Goal: Task Accomplishment & Management: Complete application form

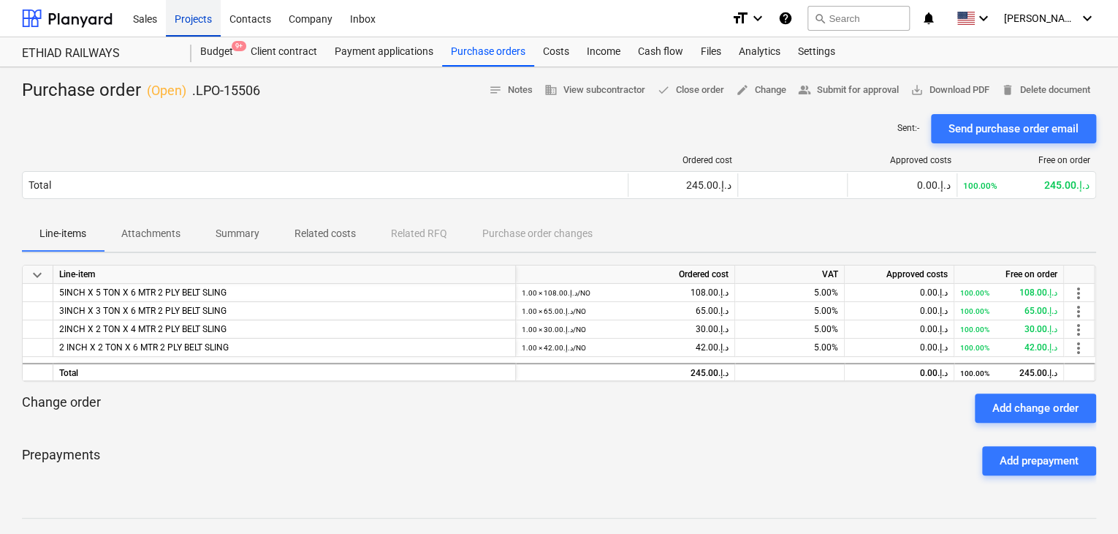
click at [202, 18] on div "Projects" at bounding box center [193, 17] width 55 height 37
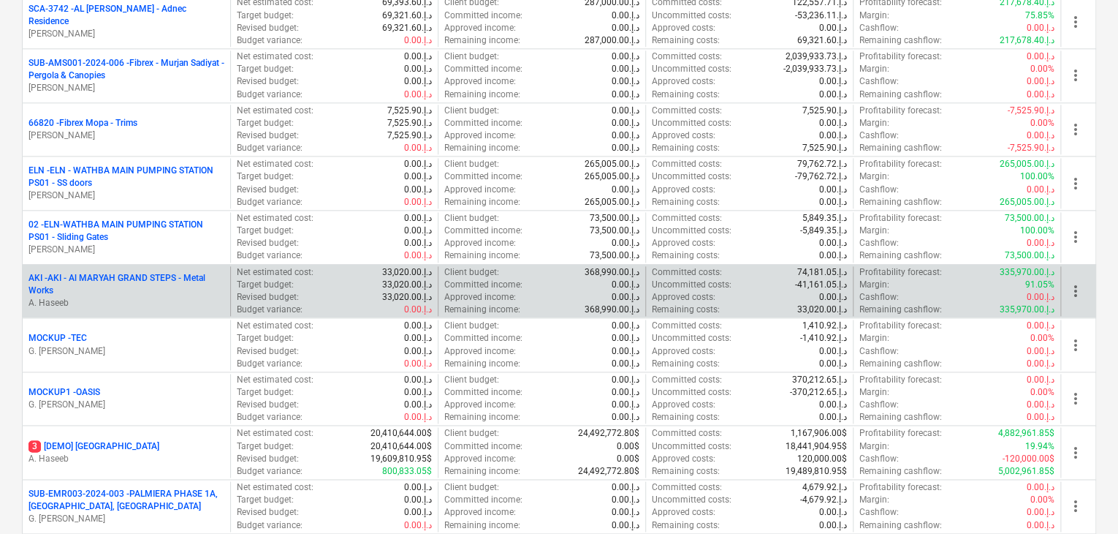
scroll to position [804, 0]
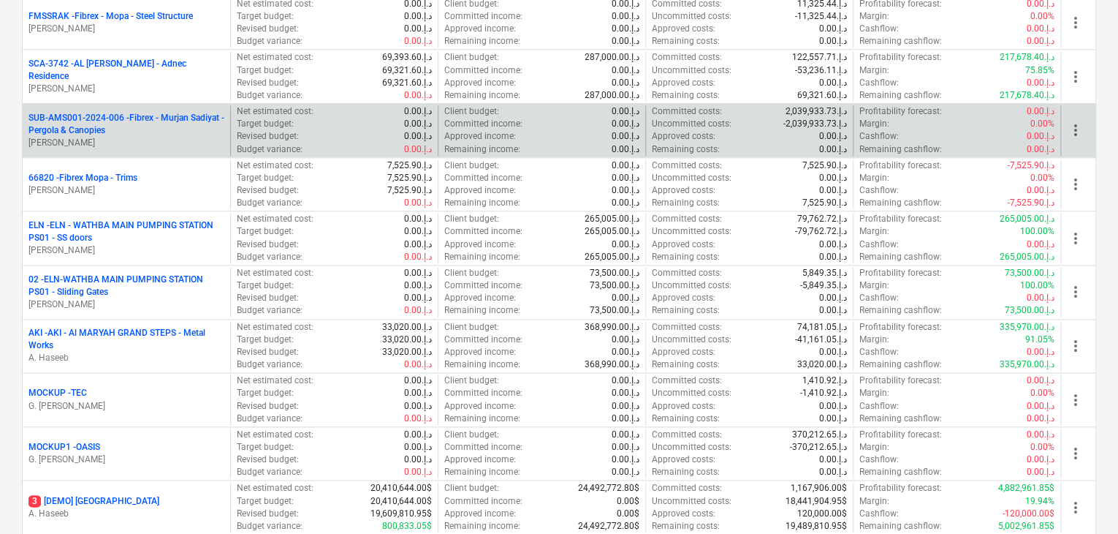
click at [167, 115] on p "SUB-AMS001-2024-006 - Fibrex - Murjan Sadiyat - Pergola & Canopies" at bounding box center [127, 124] width 196 height 25
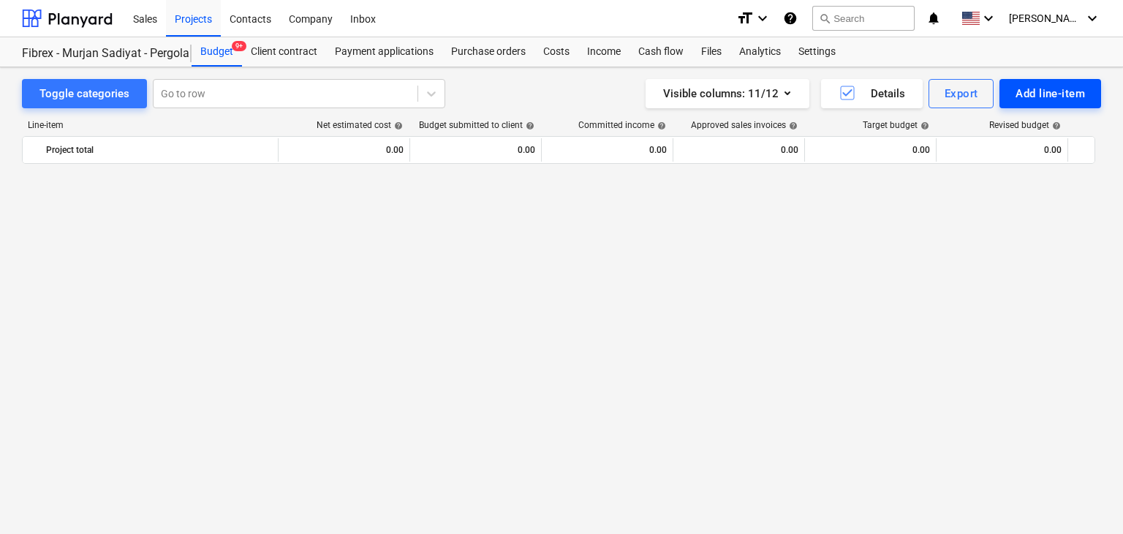
scroll to position [9673, 0]
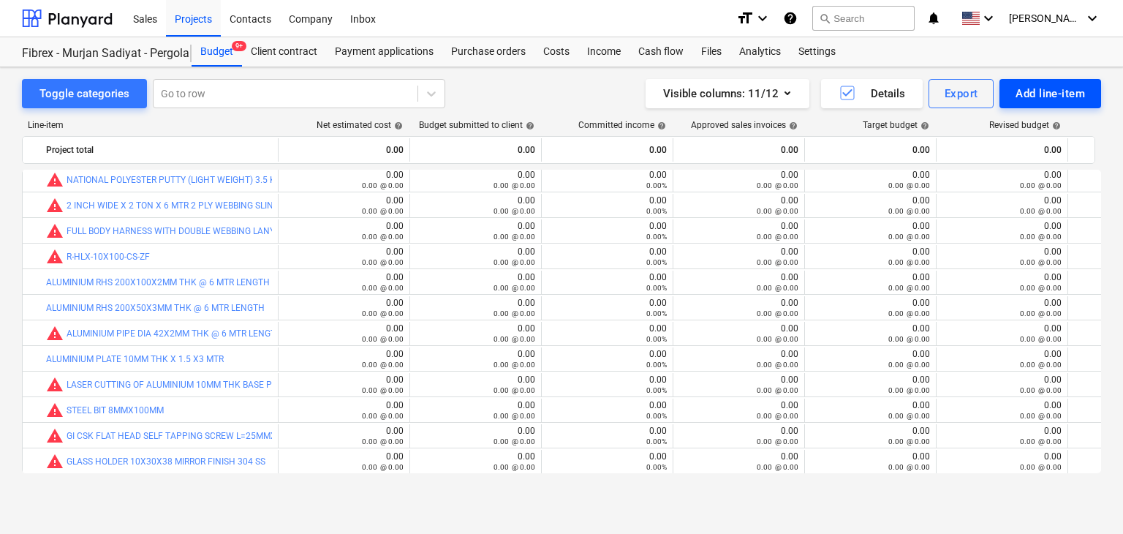
click at [1044, 95] on div "Add line-item" at bounding box center [1049, 93] width 69 height 19
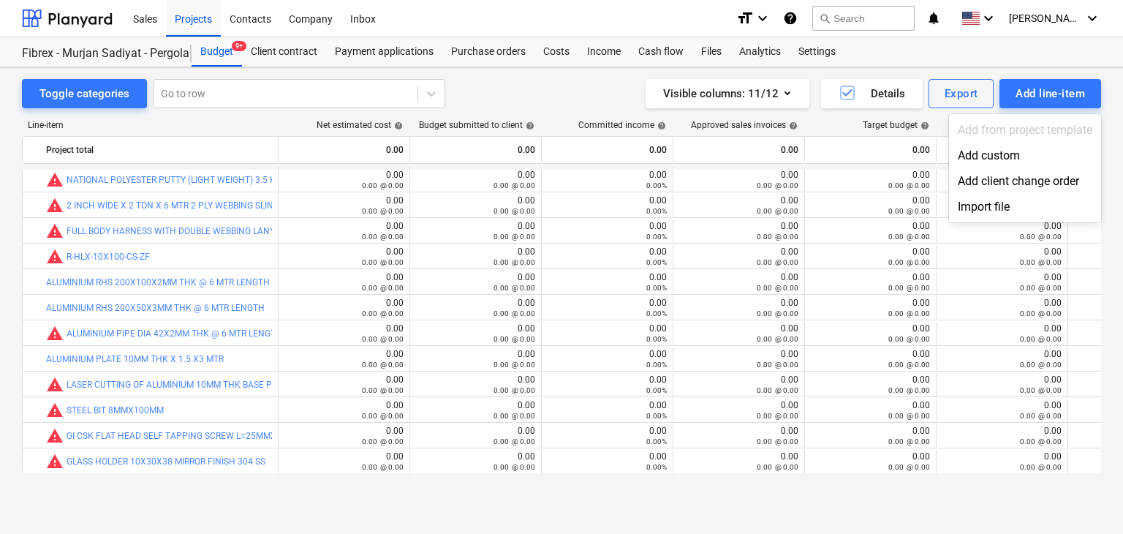
click at [1000, 155] on div "Add custom" at bounding box center [1025, 156] width 152 height 26
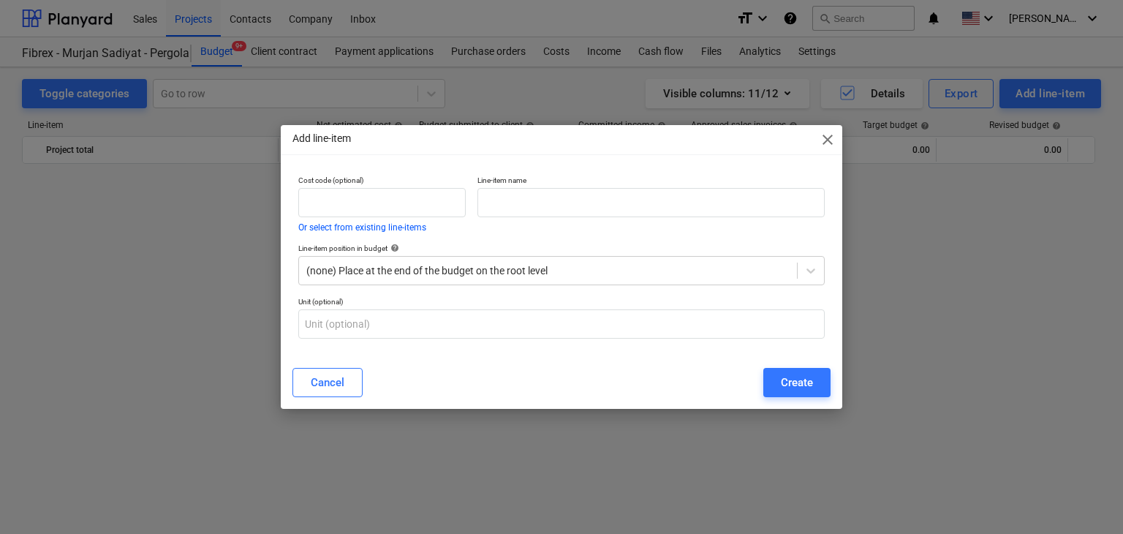
click at [588, 218] on div "Line-item name" at bounding box center [650, 204] width 359 height 68
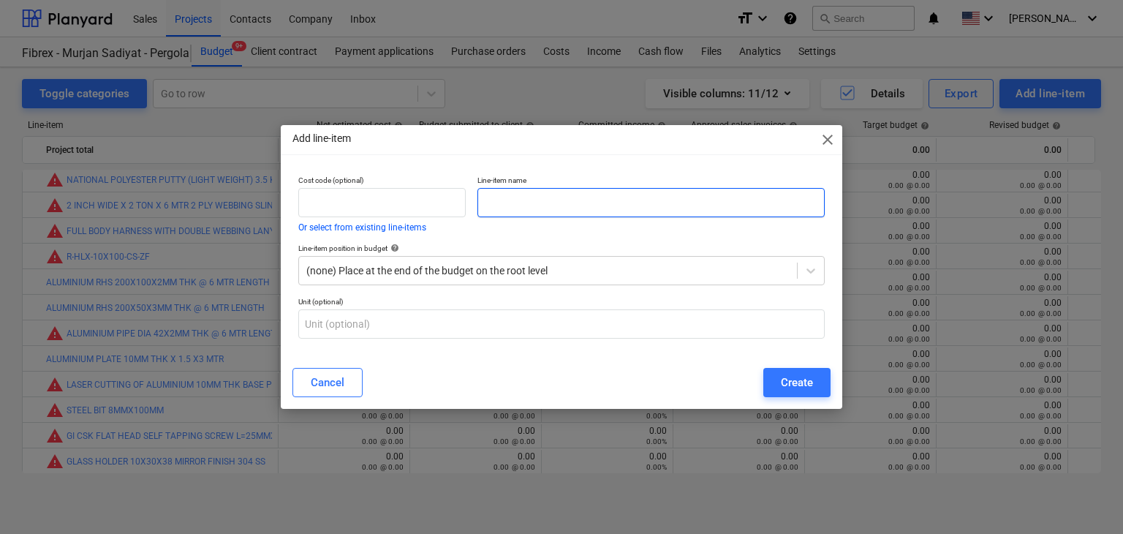
click at [510, 210] on input "text" at bounding box center [650, 202] width 347 height 29
paste input "Frameless Balustrade System Suitable for 15.52mm Glass Thickness - CGB 55LC F 4…"
type input "Frameless Balustrade System Suitable for 15.52mm Glass Thickness - CGB 55LC F 4…"
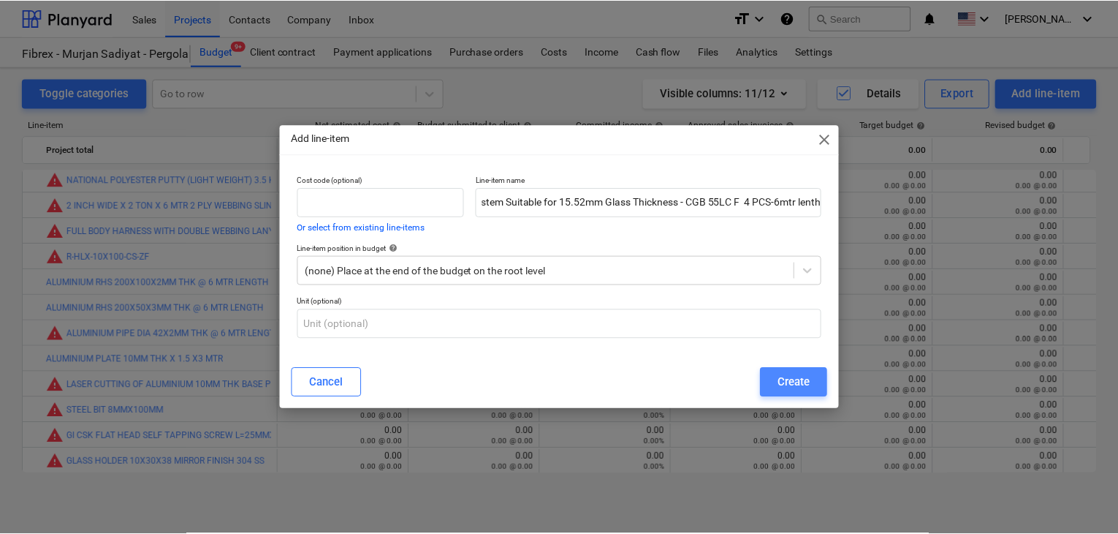
scroll to position [0, 0]
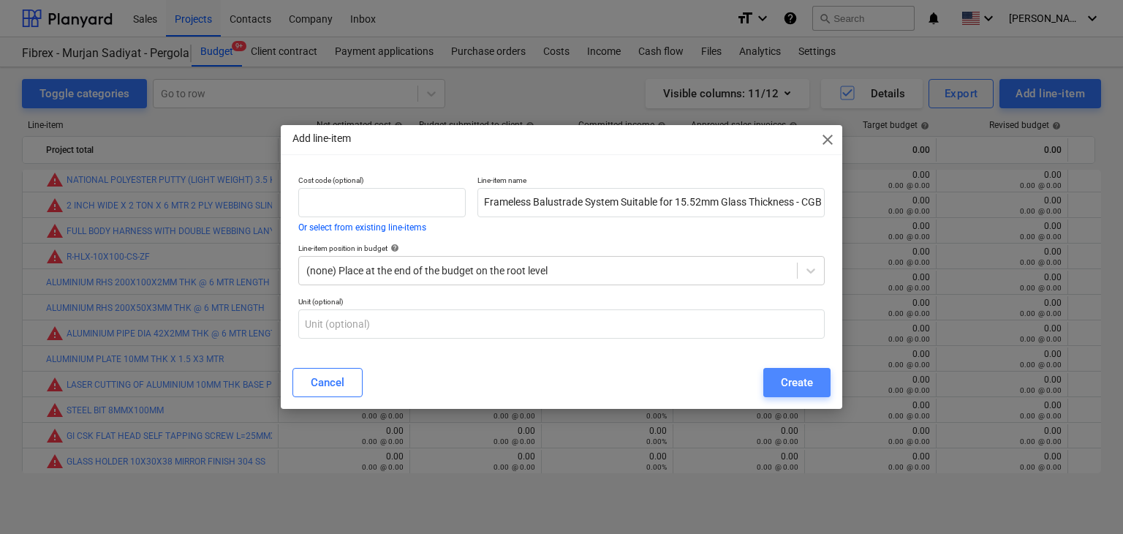
click at [800, 380] on div "Create" at bounding box center [797, 382] width 32 height 19
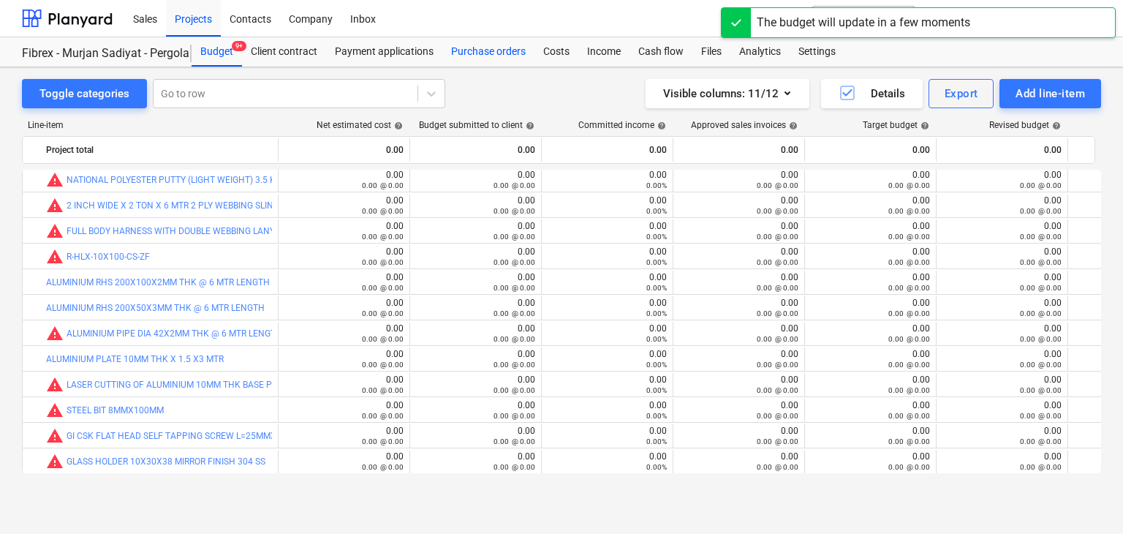
click at [485, 57] on div "Purchase orders" at bounding box center [488, 51] width 92 height 29
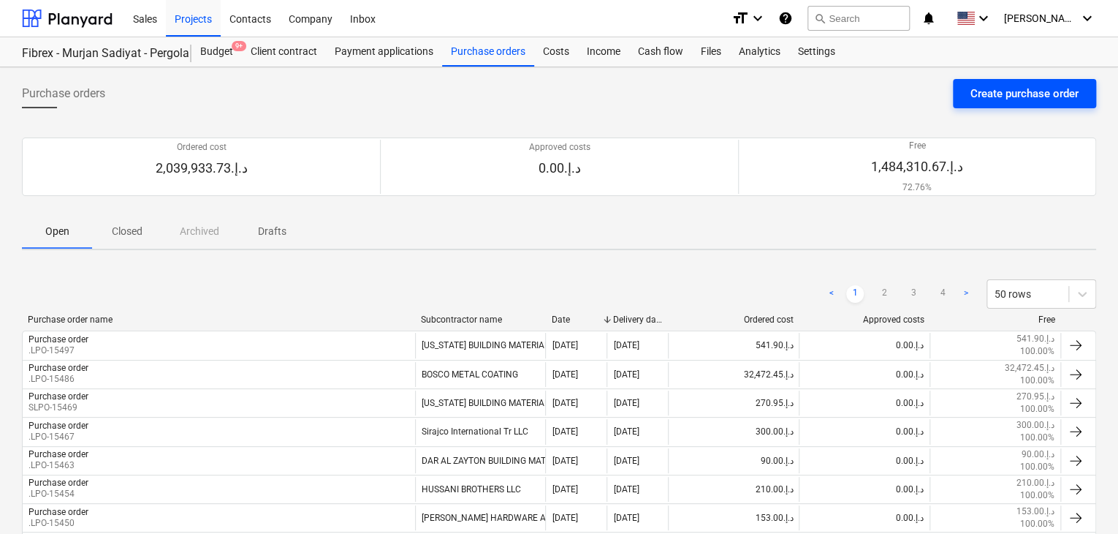
click at [1015, 89] on div "Create purchase order" at bounding box center [1025, 93] width 108 height 19
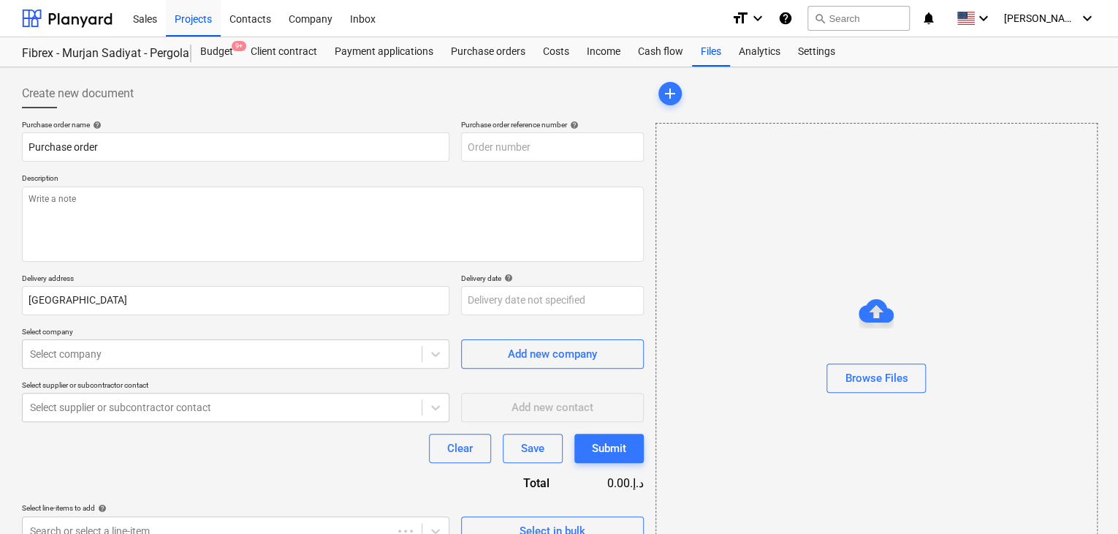
click at [523, 181] on p "Description" at bounding box center [333, 179] width 622 height 12
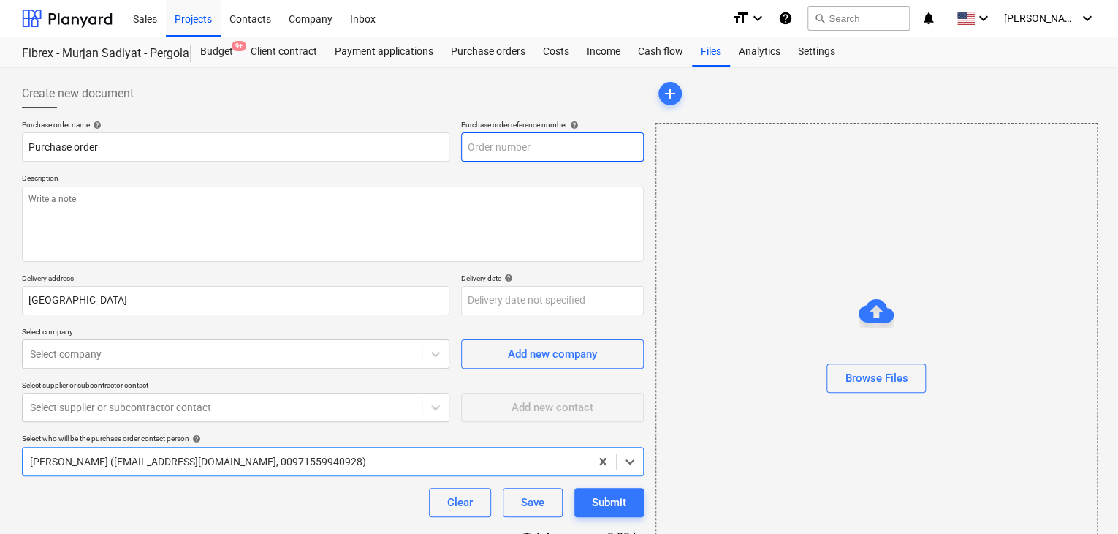
type textarea "x"
type input "SUB-AMS001-2024-006-PO-246"
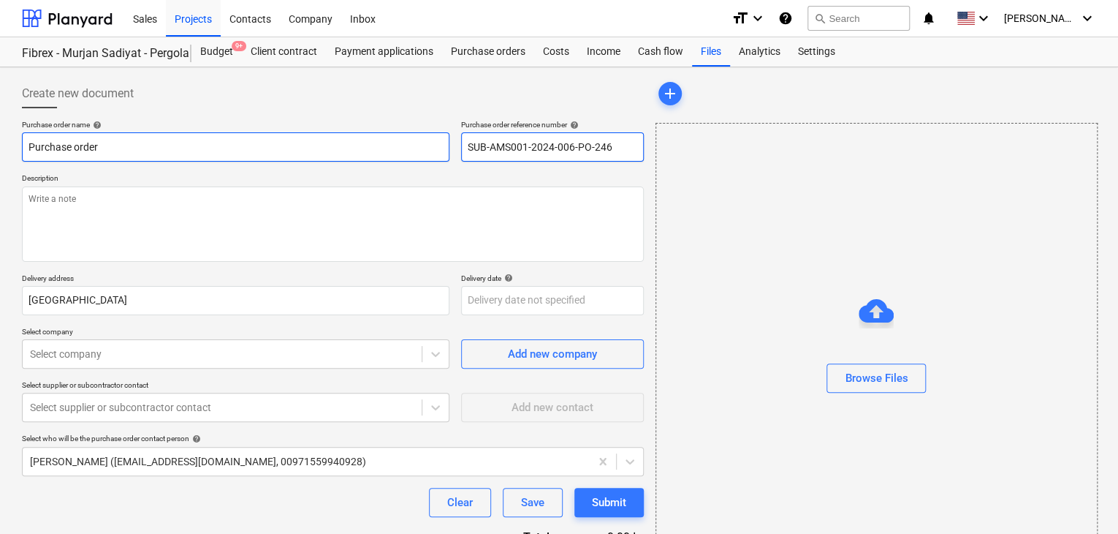
drag, startPoint x: 620, startPoint y: 146, endPoint x: 433, endPoint y: 149, distance: 187.1
click at [433, 149] on div "Purchase order name help Purchase order Purchase order reference number help SU…" at bounding box center [333, 141] width 622 height 42
type textarea "x"
type input "."
type textarea "x"
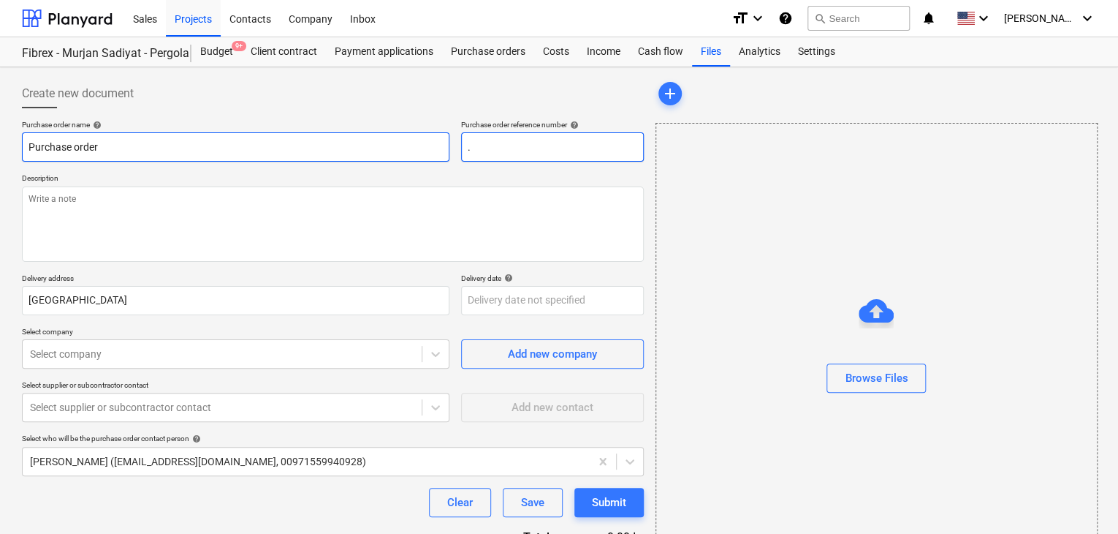
type input ".L"
type textarea "x"
type input ".LP"
type textarea "x"
type input ".LPO"
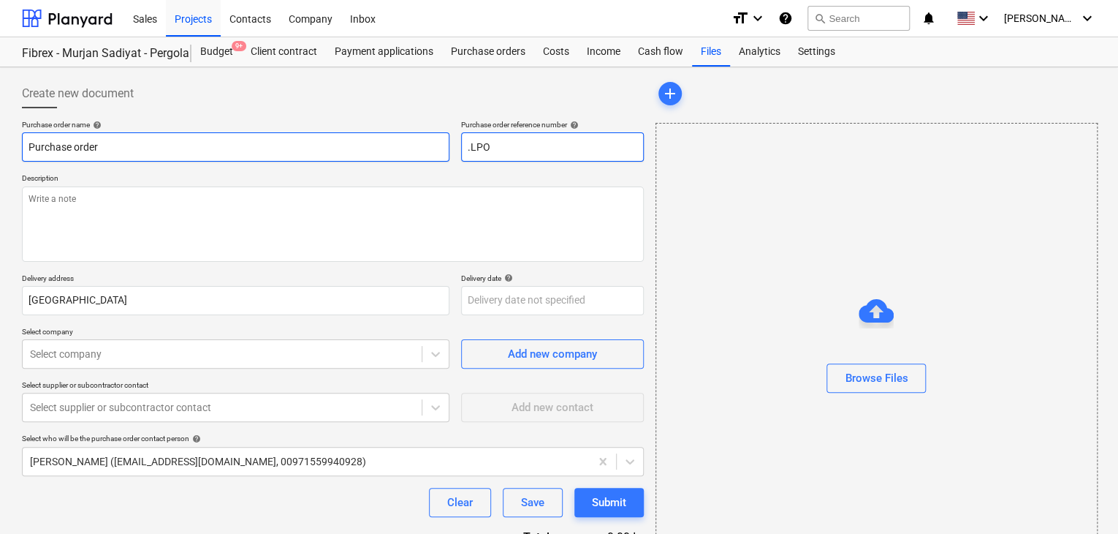
type textarea "x"
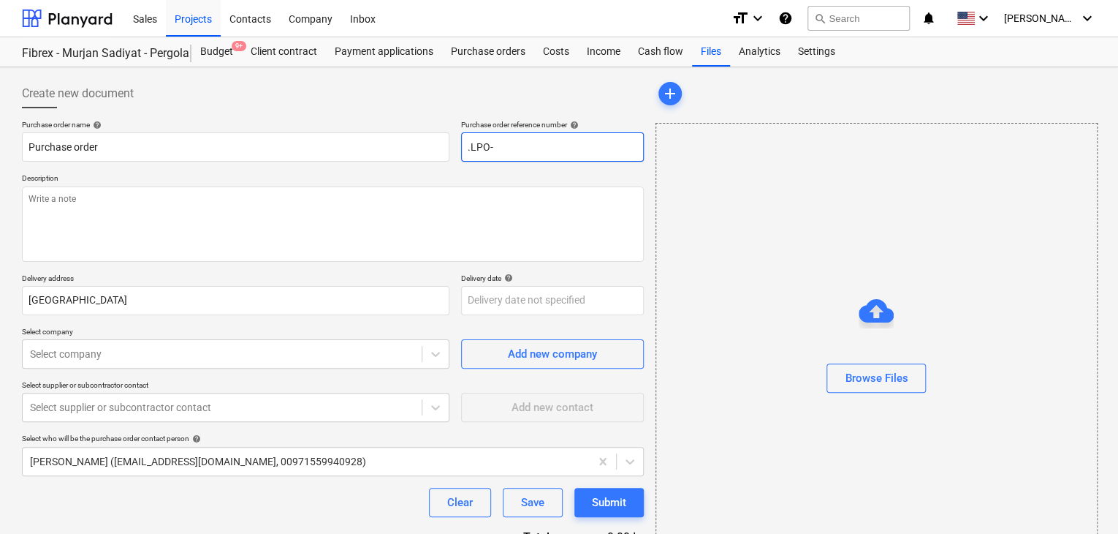
type input ".LPO-"
type textarea "x"
type input ".LPO-1"
type textarea "x"
type input ".LPO-15"
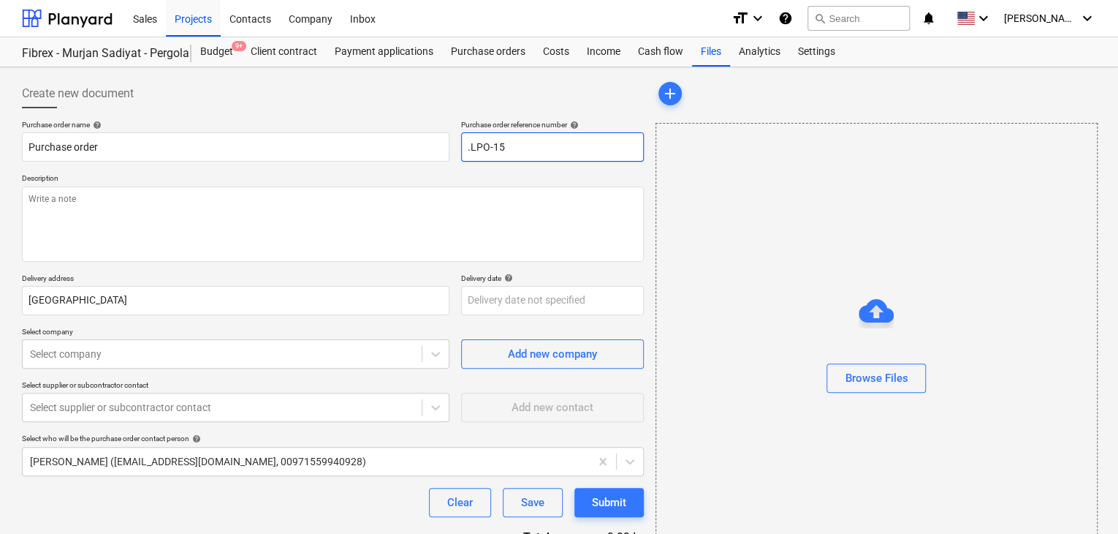
type textarea "x"
type input ".LPO-155"
type textarea "x"
type input ".LPO-1550"
type textarea "x"
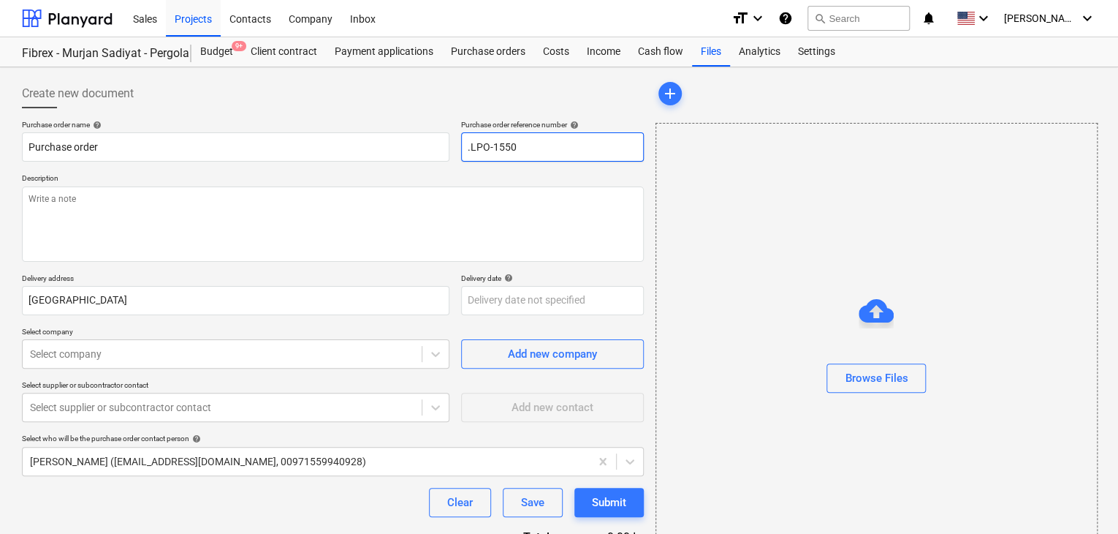
type input ".LPO-15507"
type textarea "x"
type input ".LPO-15507"
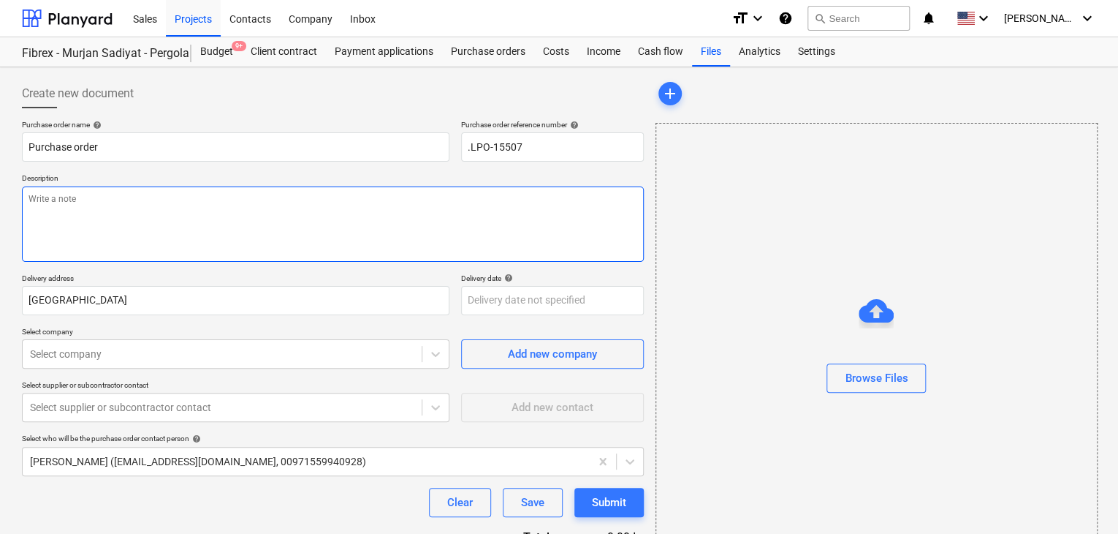
type textarea "x"
click at [34, 240] on textarea at bounding box center [333, 223] width 622 height 75
type textarea "H"
type textarea "x"
type textarea "HI"
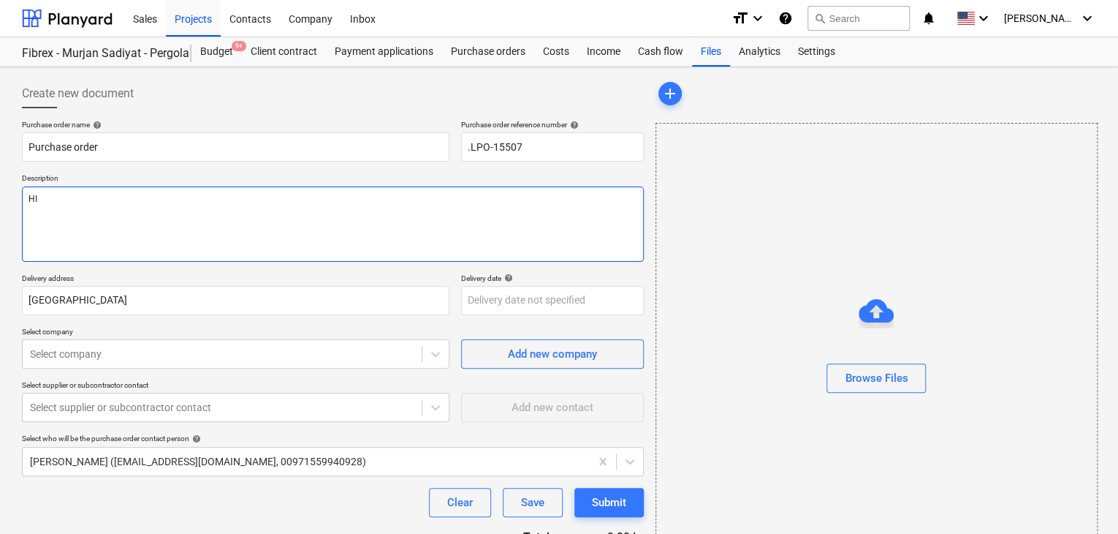
type textarea "x"
type textarea "HIG"
type textarea "x"
type textarea "HIGH"
type textarea "x"
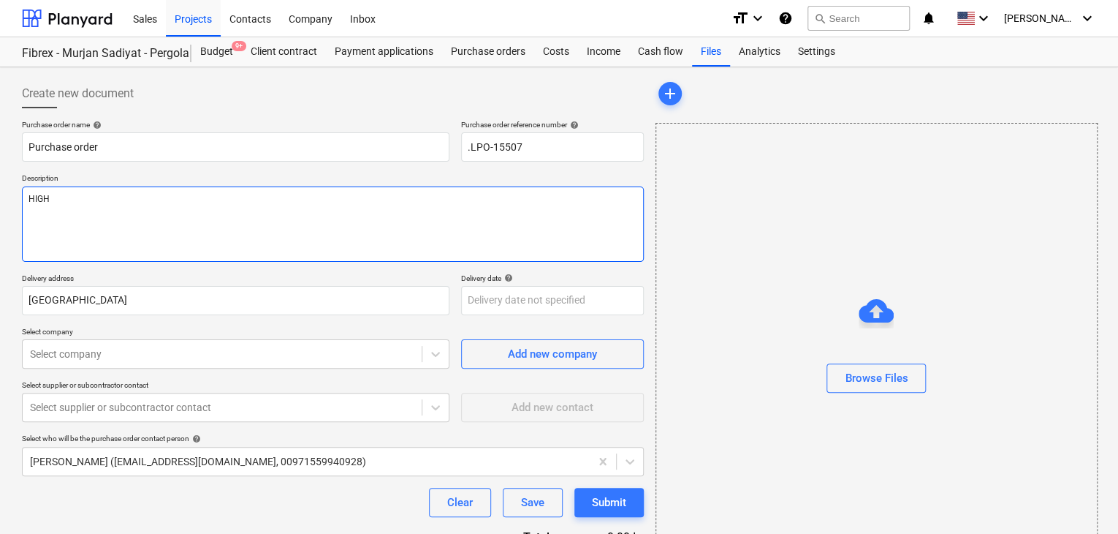
type textarea "HIGHL"
type textarea "x"
type textarea "HIGHLI"
type textarea "x"
type textarea "HIGHLIF"
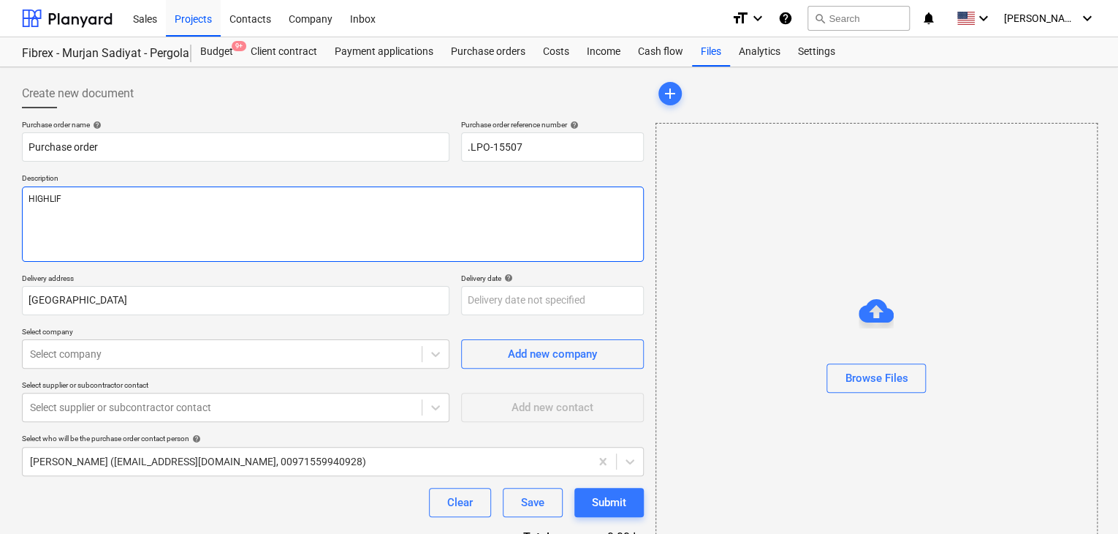
type textarea "x"
type textarea "HIGHLI"
type textarea "x"
type textarea "HIGHLIG"
type textarea "x"
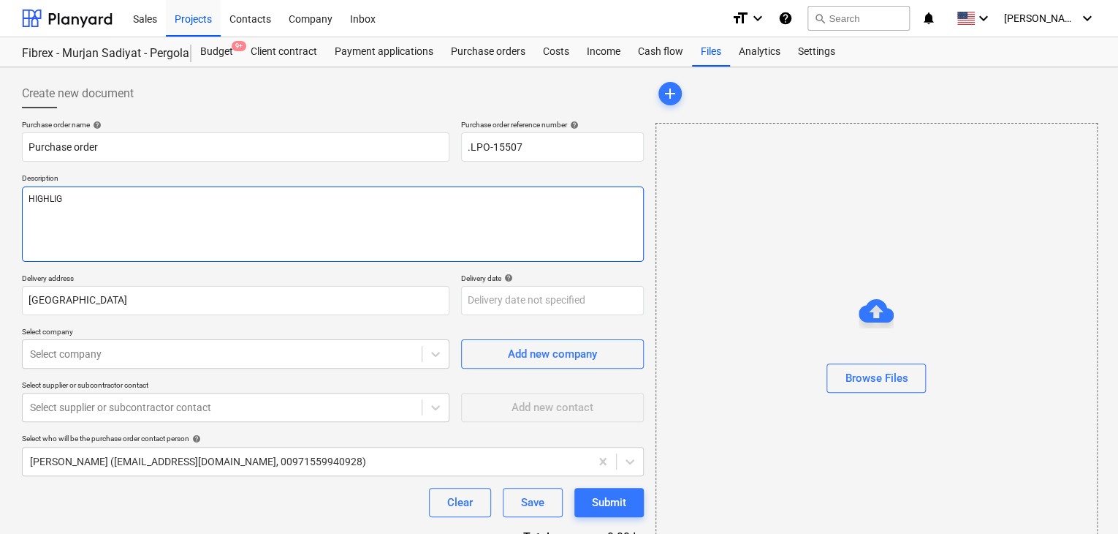
type textarea "HIGHLIGH"
type textarea "x"
type textarea "HIGHLIGHE"
type textarea "x"
type textarea "HIGHLIGHET"
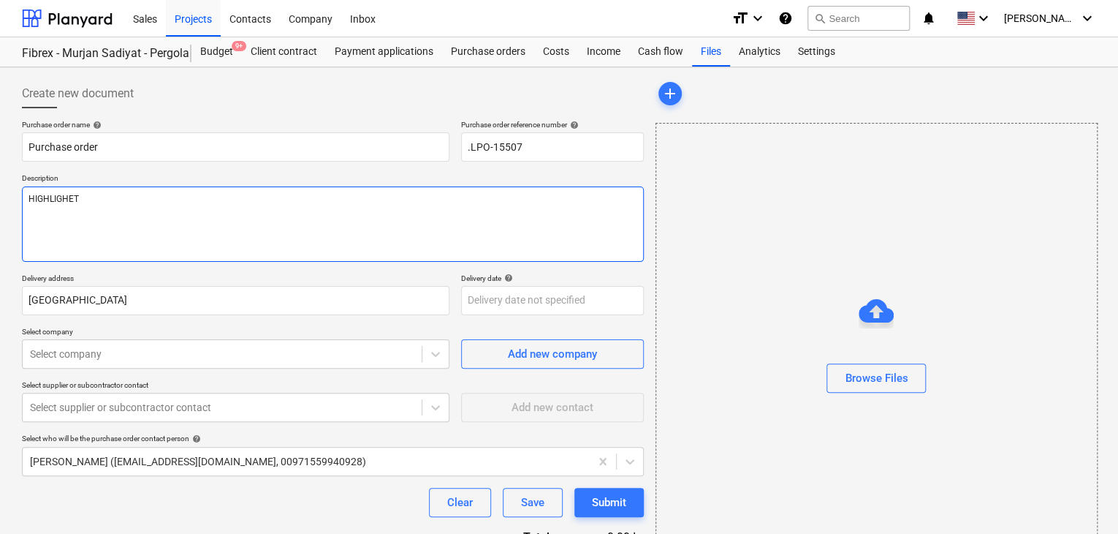
type textarea "x"
type textarea "HIGHLIGHETE"
type textarea "x"
type textarea "HIGHLIGHETED"
type textarea "x"
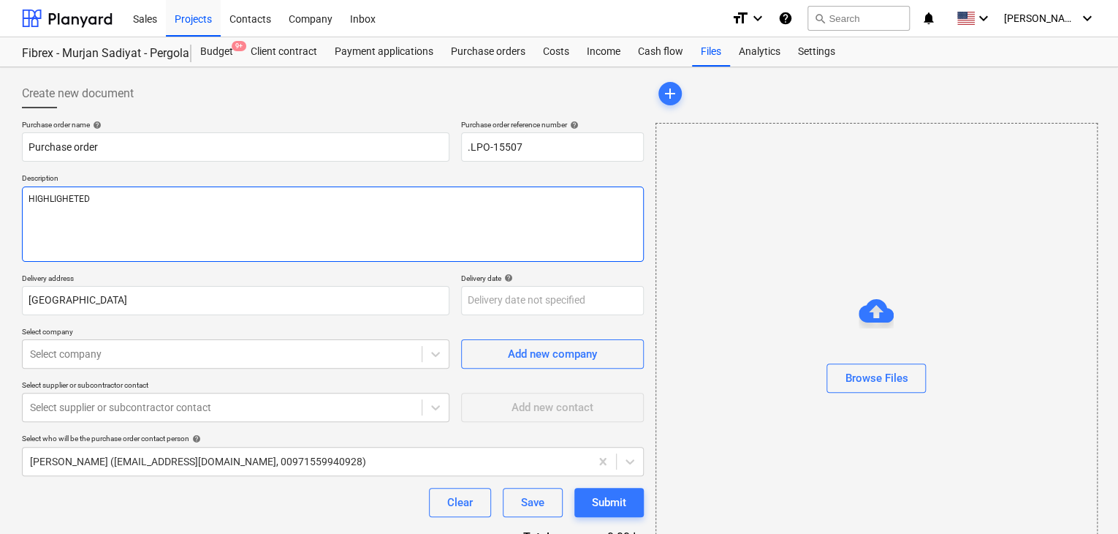
type textarea "HIGHLIGHETED"
type textarea "x"
type textarea "HIGHLIGHETED A"
type textarea "x"
type textarea "HIGHLIGHETED AR"
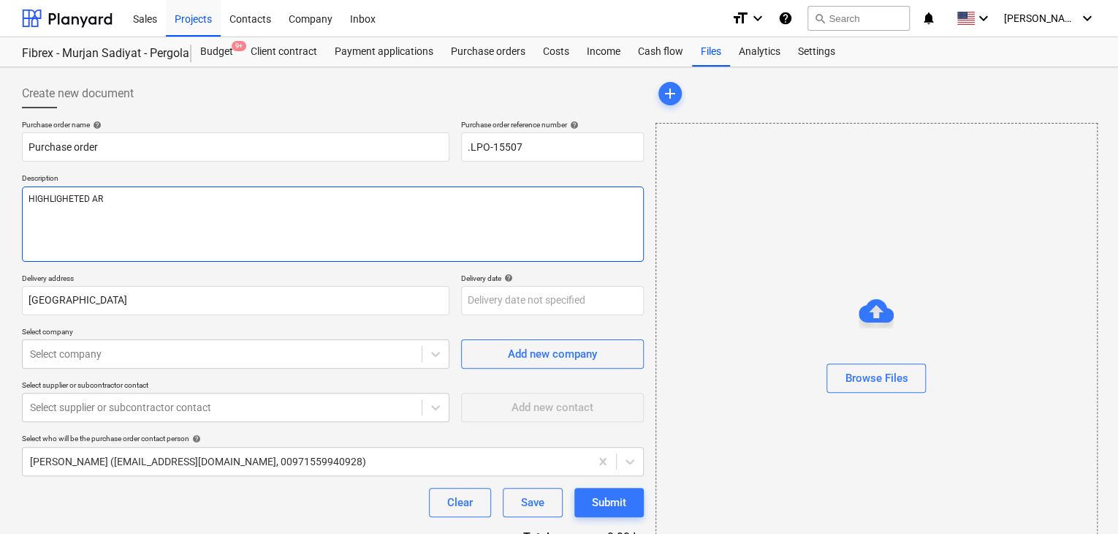
type textarea "x"
type textarea "HIGHLIGHETED ARE"
type textarea "x"
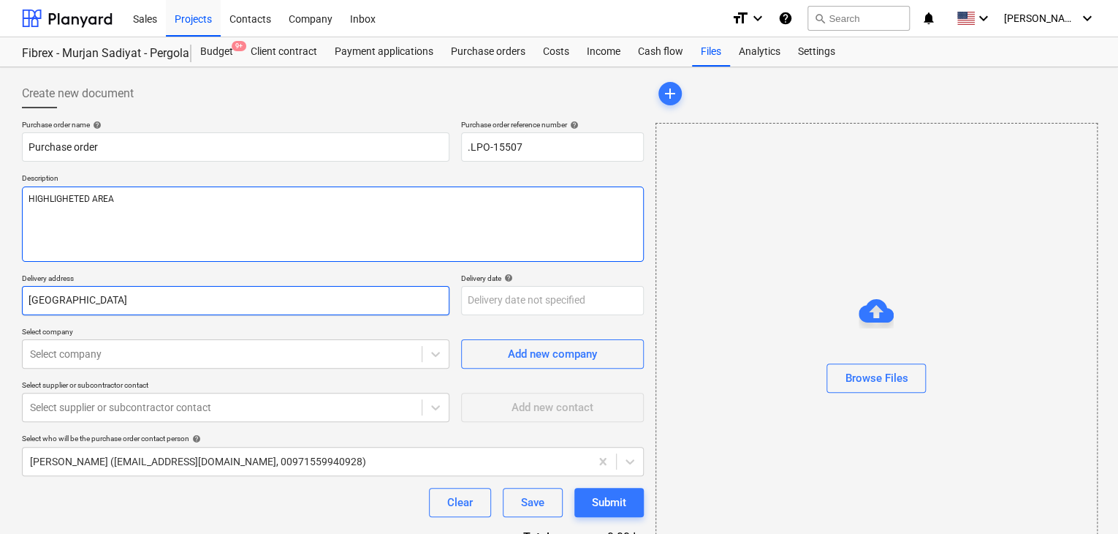
type textarea "HIGHLIGHETED AREA"
drag, startPoint x: 89, startPoint y: 308, endPoint x: 15, endPoint y: 300, distance: 74.3
click at [16, 300] on div "Create new document Purchase order name help Purchase order Purchase order refe…" at bounding box center [333, 338] width 634 height 531
type textarea "x"
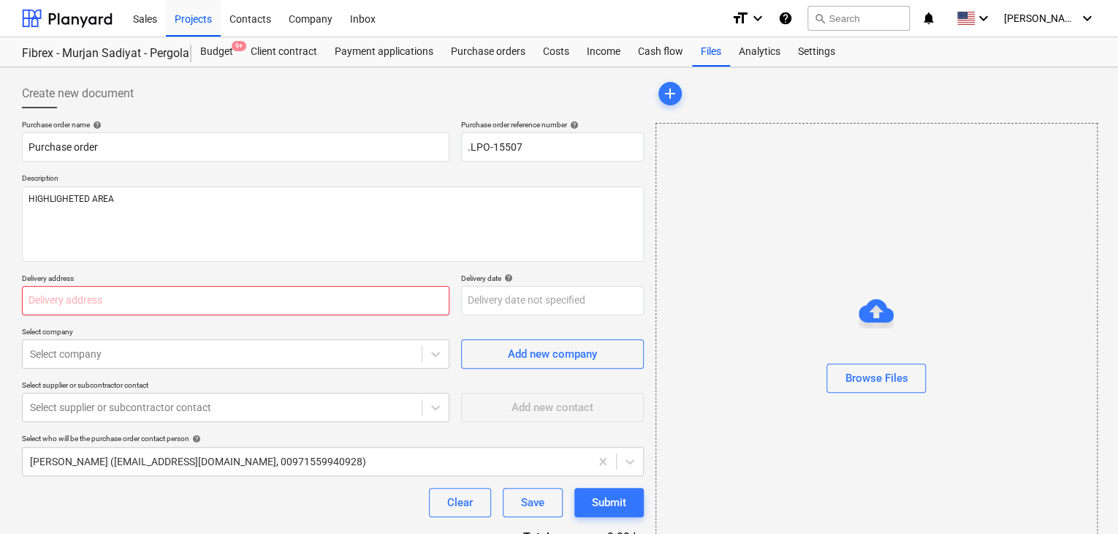
type textarea "x"
type input "L"
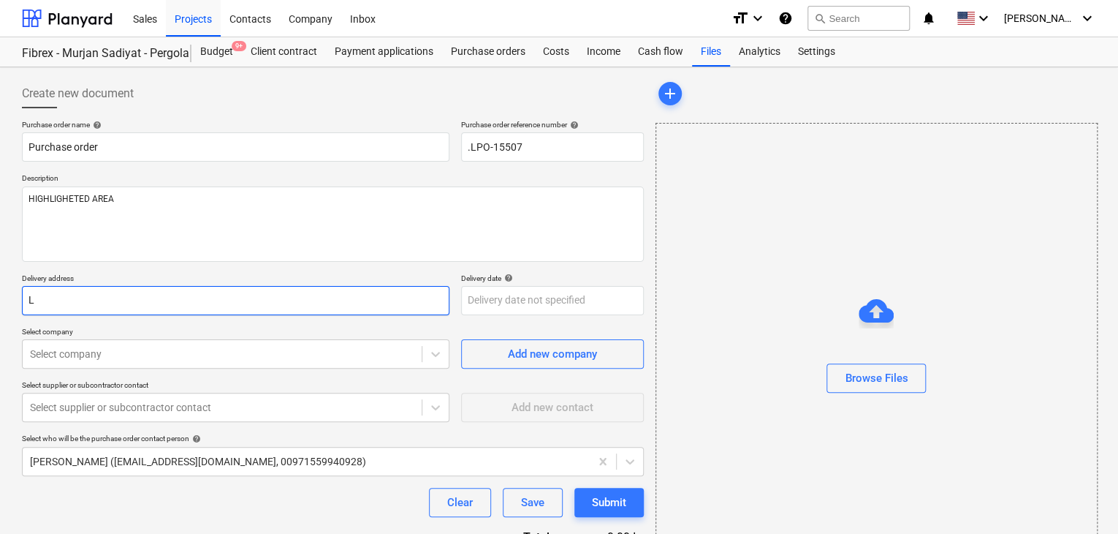
type textarea "x"
type input "LU"
type textarea "x"
type input "LUC"
type textarea "x"
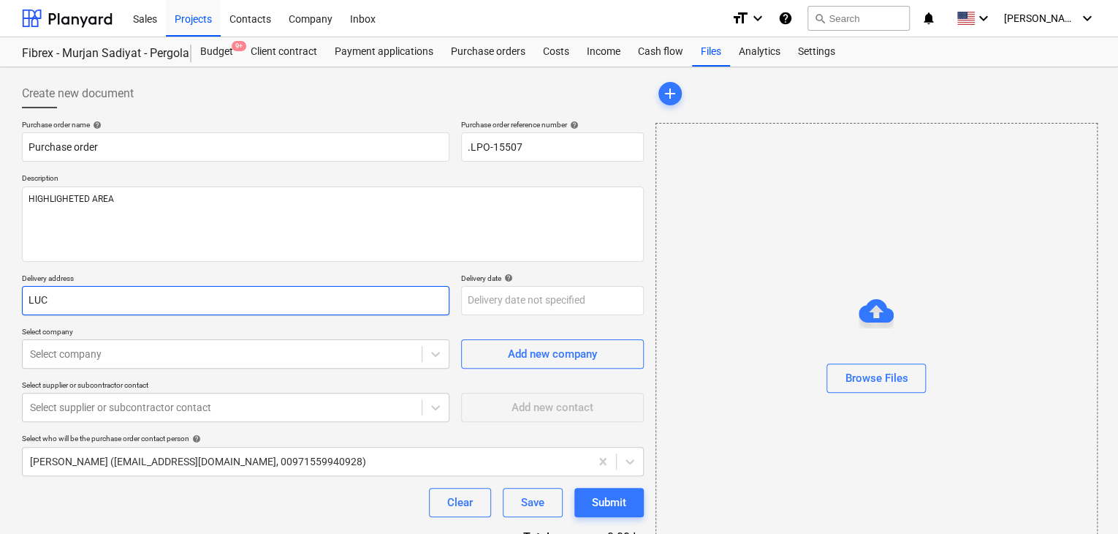
type input "LUCK"
type textarea "x"
type input "LUCKY"
type textarea "x"
type input "LUCKY"
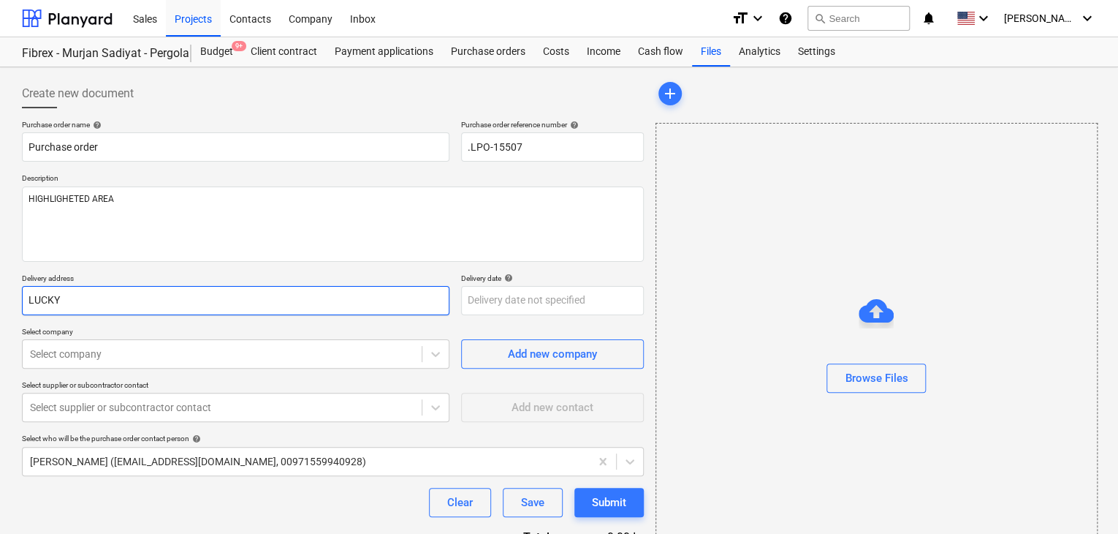
type textarea "x"
type input "LUCKY E"
type textarea "x"
type input "LUCKY EN"
type textarea "x"
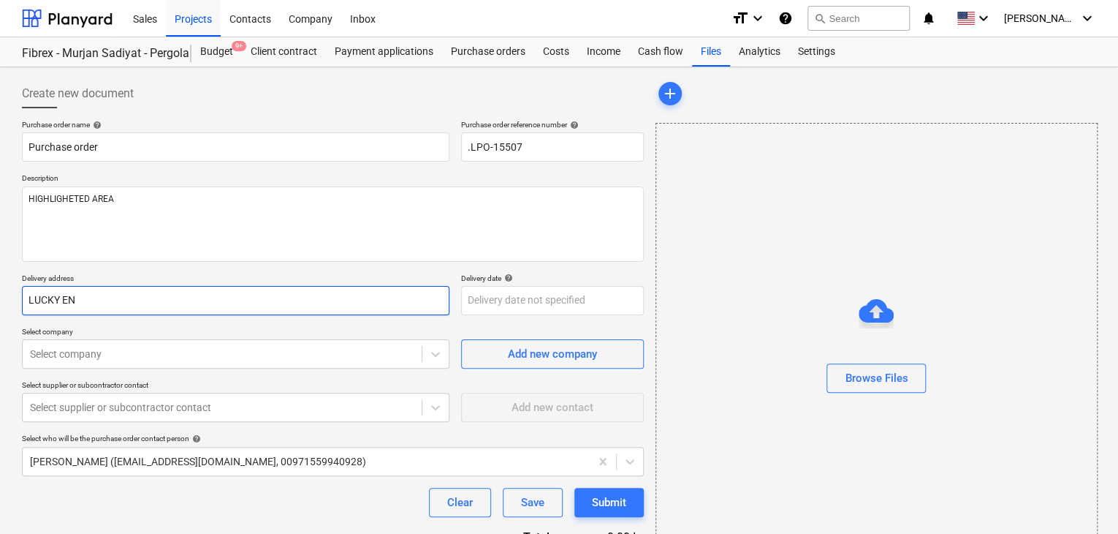
type input "LUCKY ENG"
type textarea "x"
type input "LUCKY ENGI"
type textarea "x"
type input "LUCKY ENGIN"
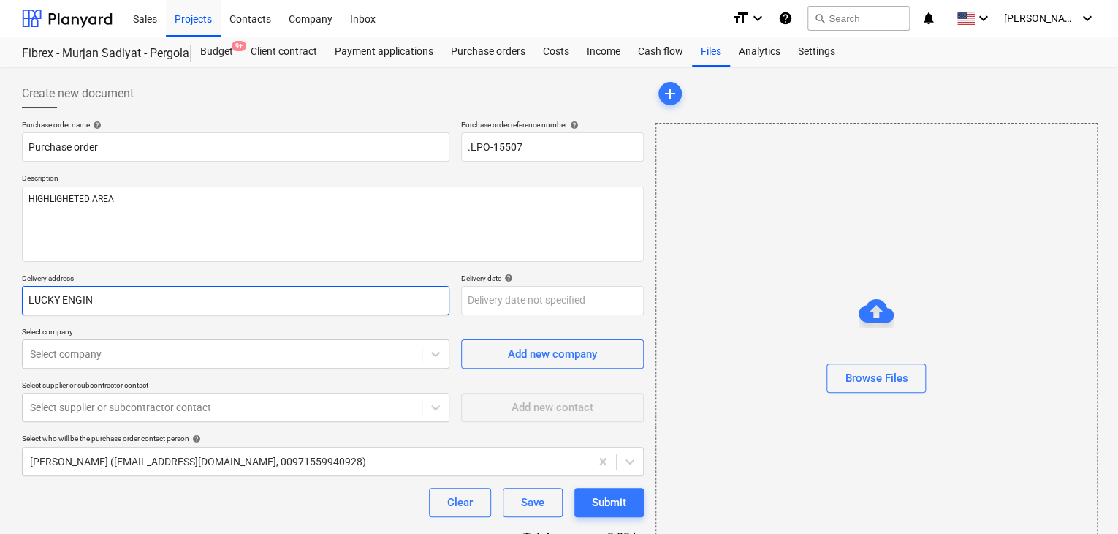
type textarea "x"
type input "LUCKY ENGINE"
type textarea "x"
type input "LUCKY ENGINEE"
type textarea "x"
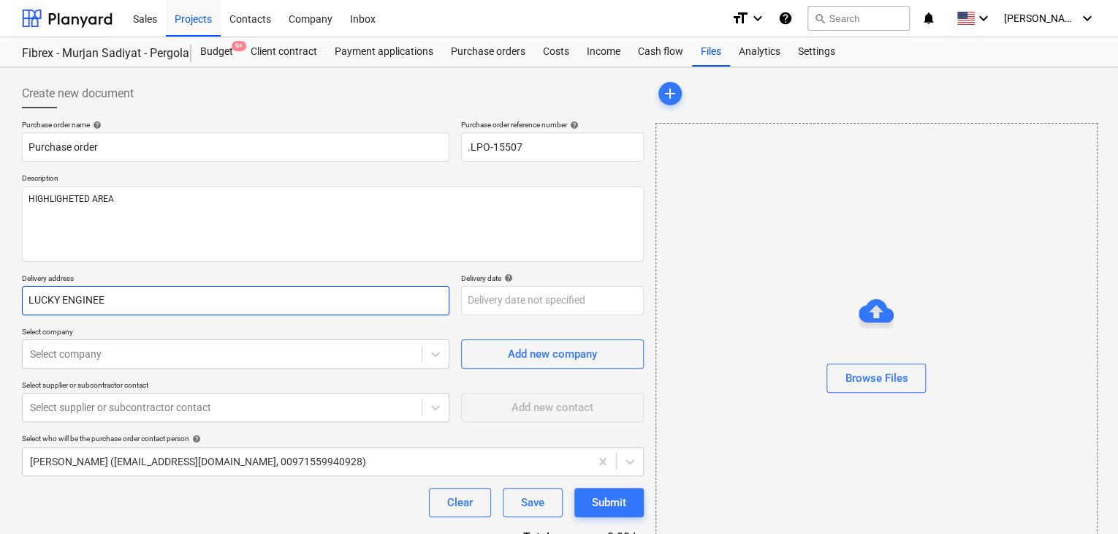
type input "LUCKY ENGINEER"
type textarea "x"
type input "LUCKY ENGINEERI"
type textarea "x"
type input "LUCKY ENGINEERIN"
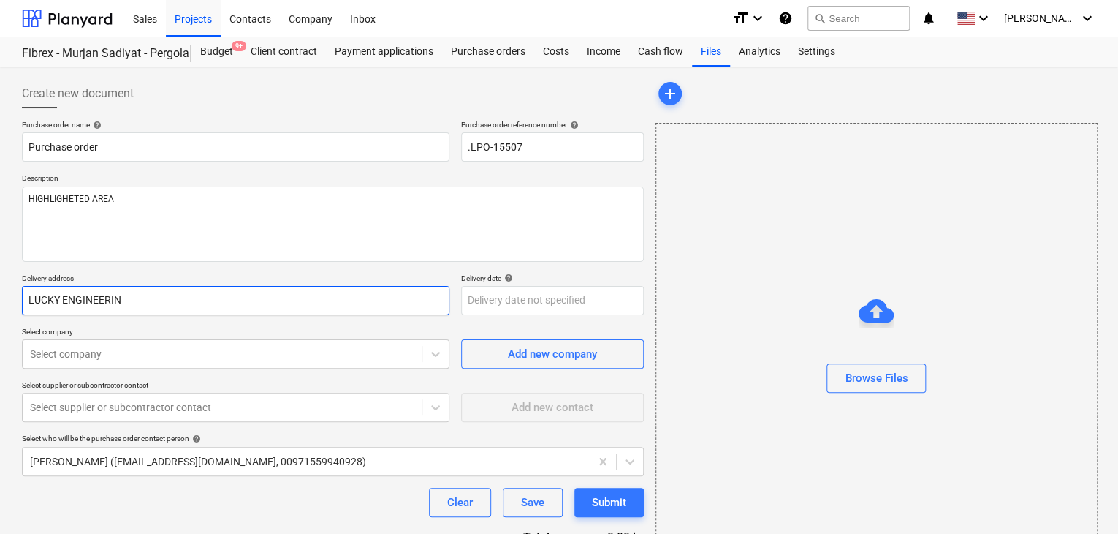
type textarea "x"
type input "LUCKY ENGINEERING"
type textarea "x"
type input "LUCKY ENGINEERING"
type textarea "x"
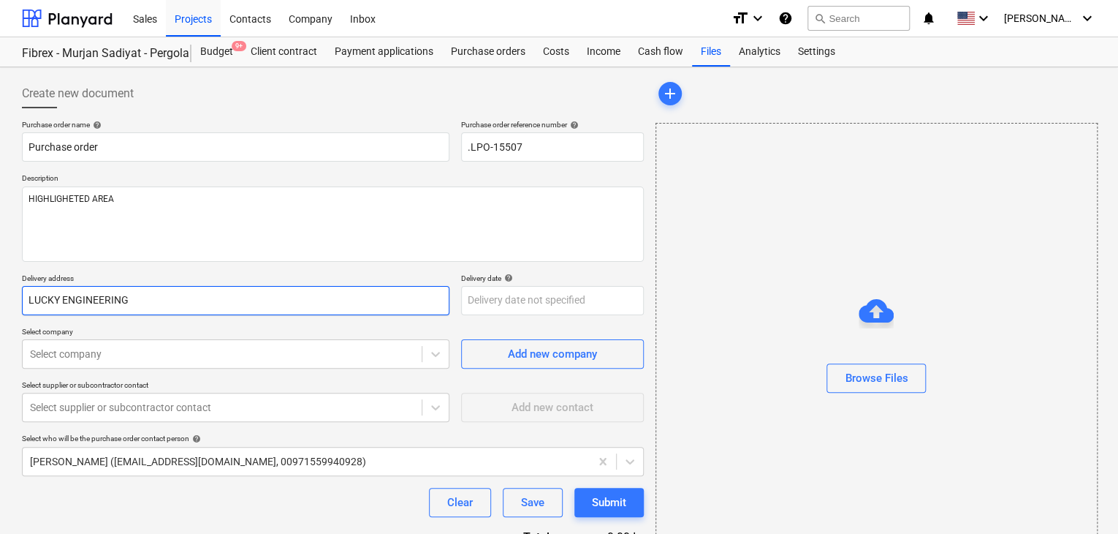
type input "LUCKY ENGINEERING S"
type textarea "x"
type input "LUCKY ENGINEERING SE"
type textarea "x"
type input "LUCKY ENGINEERING SER"
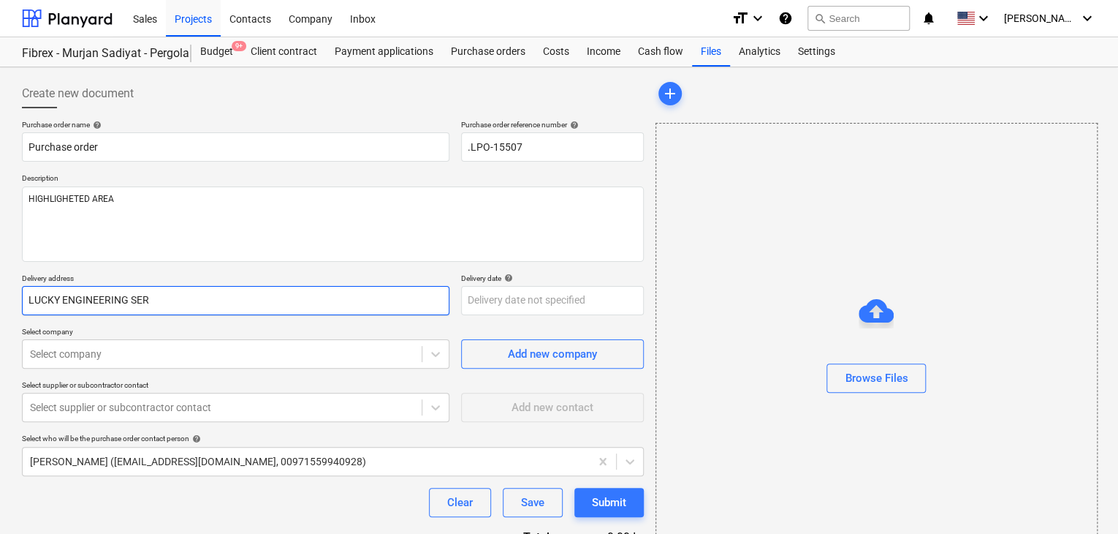
type textarea "x"
type input "LUCKY ENGINEERING SERV"
type textarea "x"
type input "LUCKY ENGINEERING SERVI"
type textarea "x"
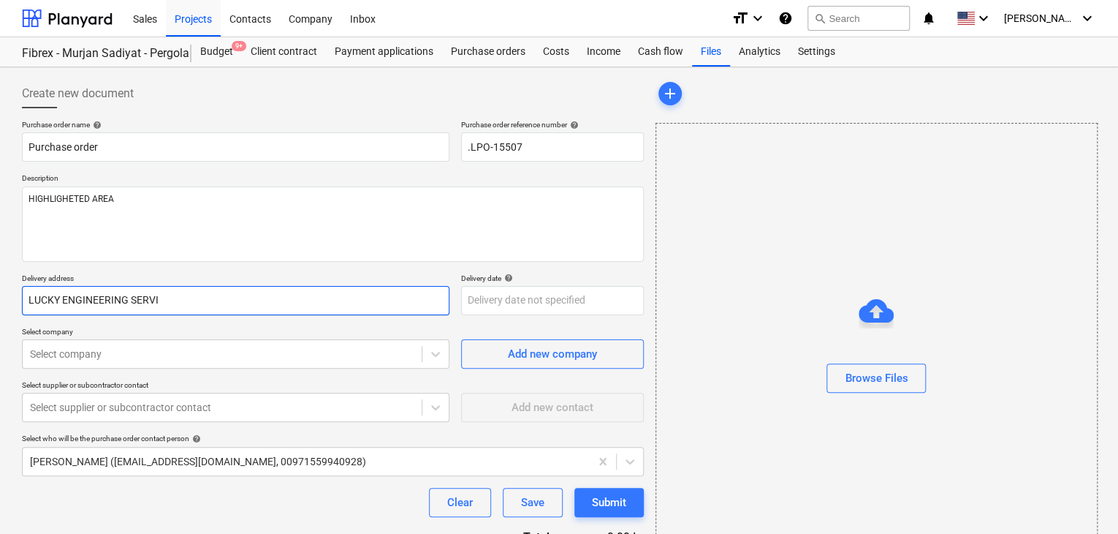
type input "LUCKY ENGINEERING SERVIC"
type textarea "x"
type input "LUCKY ENGINEERING SERVICE"
type textarea "x"
type input "LUCKY ENGINEERING SERVICES"
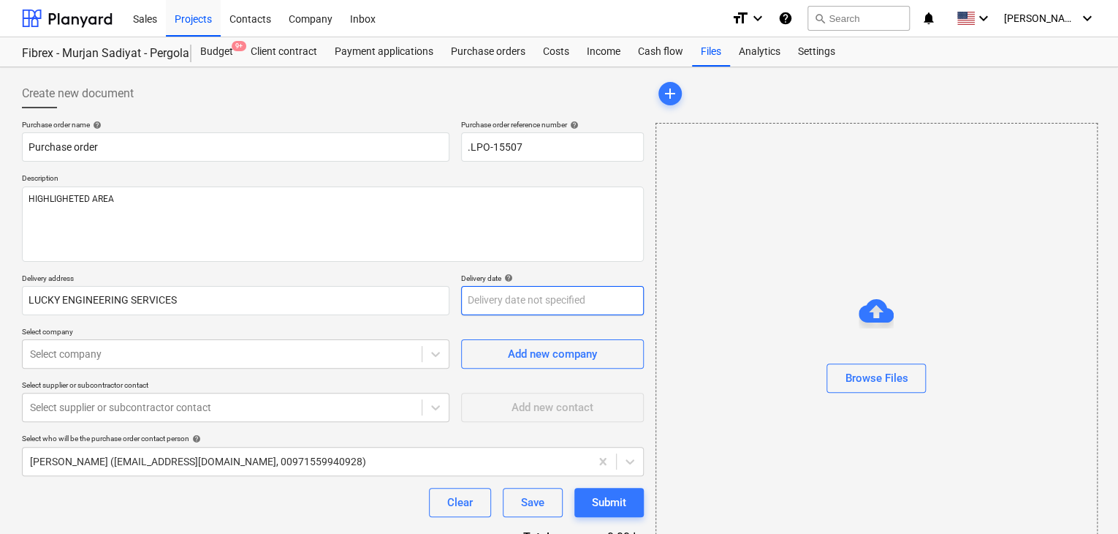
click at [498, 309] on body "Sales Projects Contacts Company Inbox format_size keyboard_arrow_down help sear…" at bounding box center [559, 267] width 1118 height 534
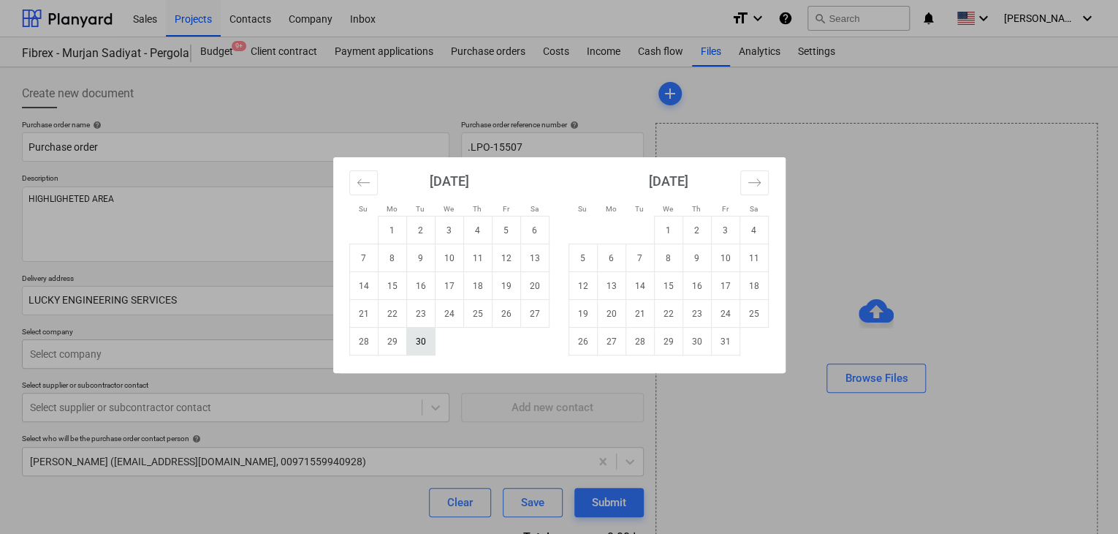
click at [425, 329] on td "30" at bounding box center [420, 341] width 29 height 28
type textarea "x"
type input "[DATE]"
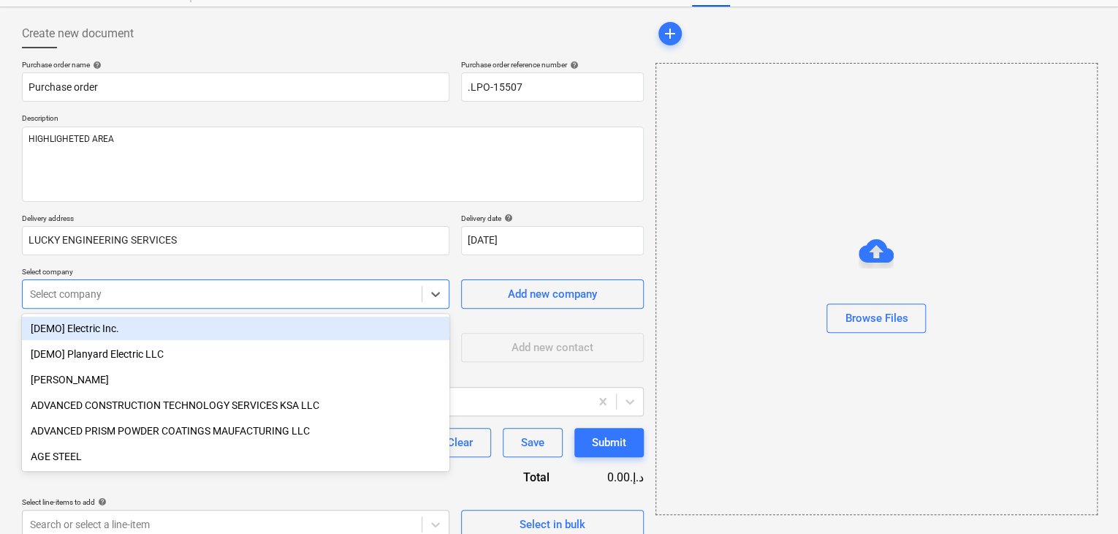
click at [130, 346] on body "Sales Projects Contacts Company Inbox format_size keyboard_arrow_down help sear…" at bounding box center [559, 207] width 1118 height 534
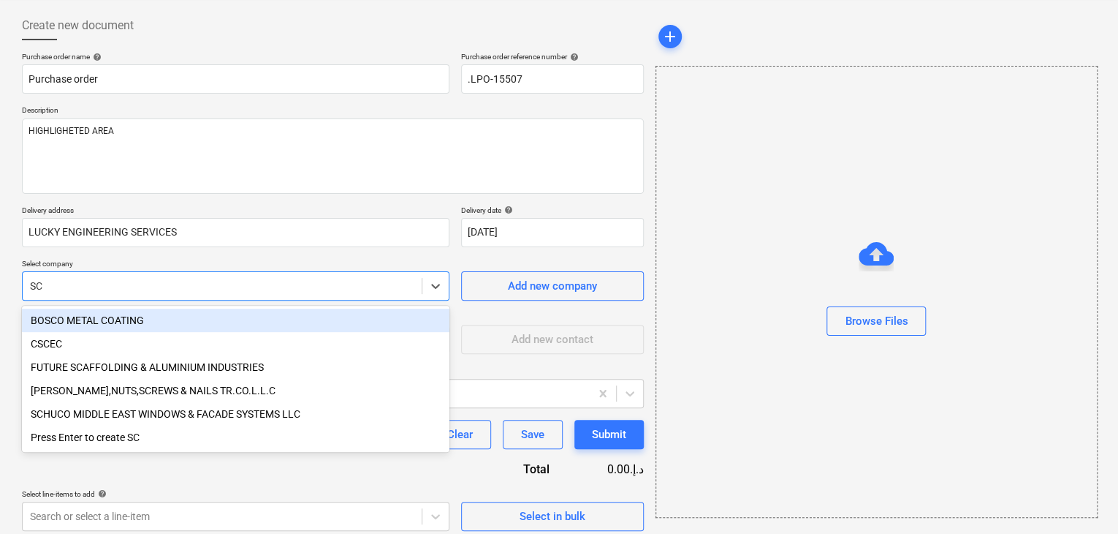
type input "SCH"
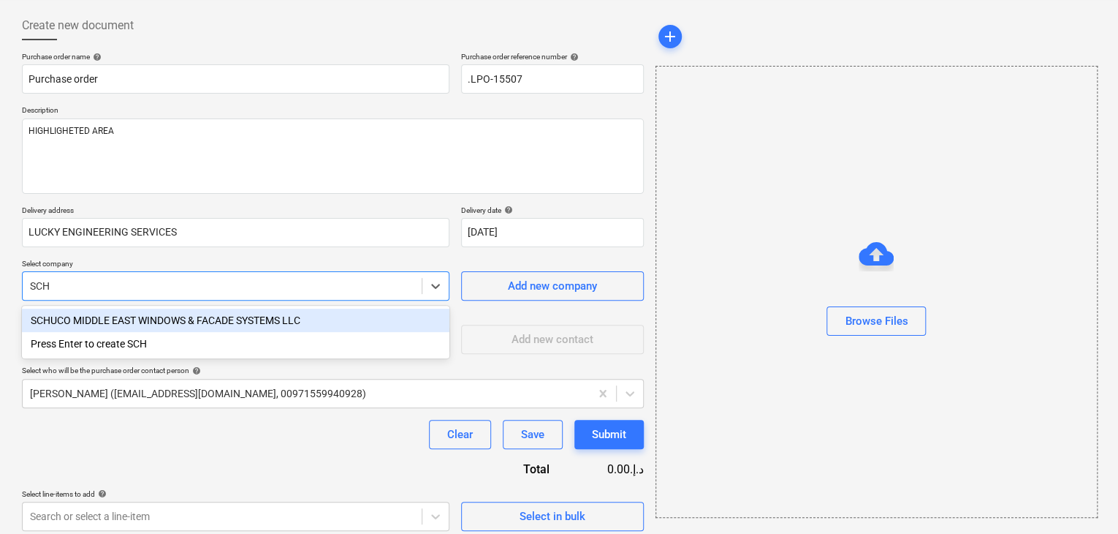
click at [165, 319] on div "SCHUCO MIDDLE EAST WINDOWS & FACADE SYSTEMS LLC" at bounding box center [236, 319] width 428 height 23
type textarea "x"
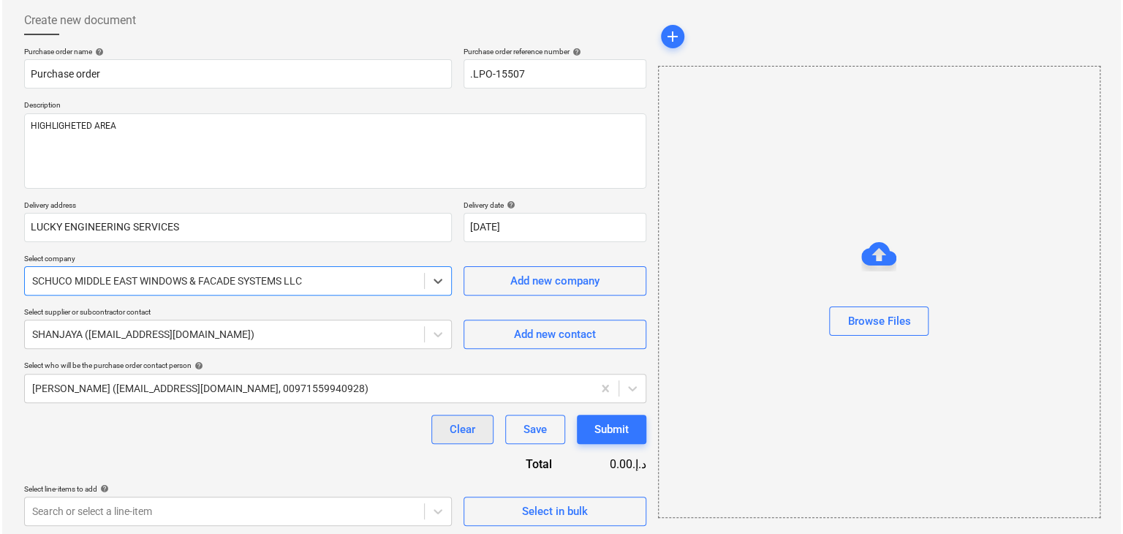
scroll to position [76, 0]
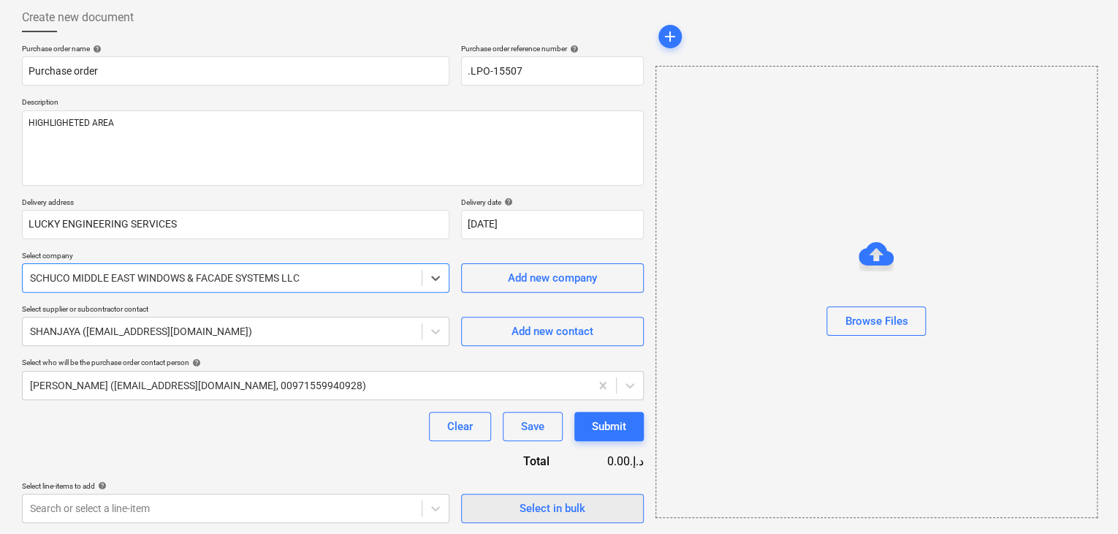
click at [518, 508] on span "Select in bulk" at bounding box center [552, 507] width 146 height 19
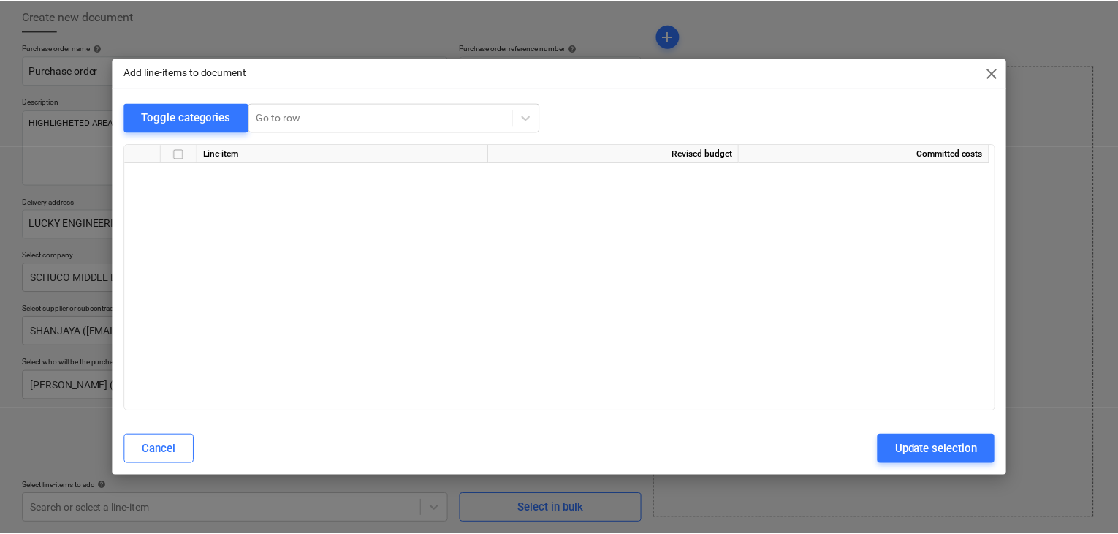
scroll to position [7043, 0]
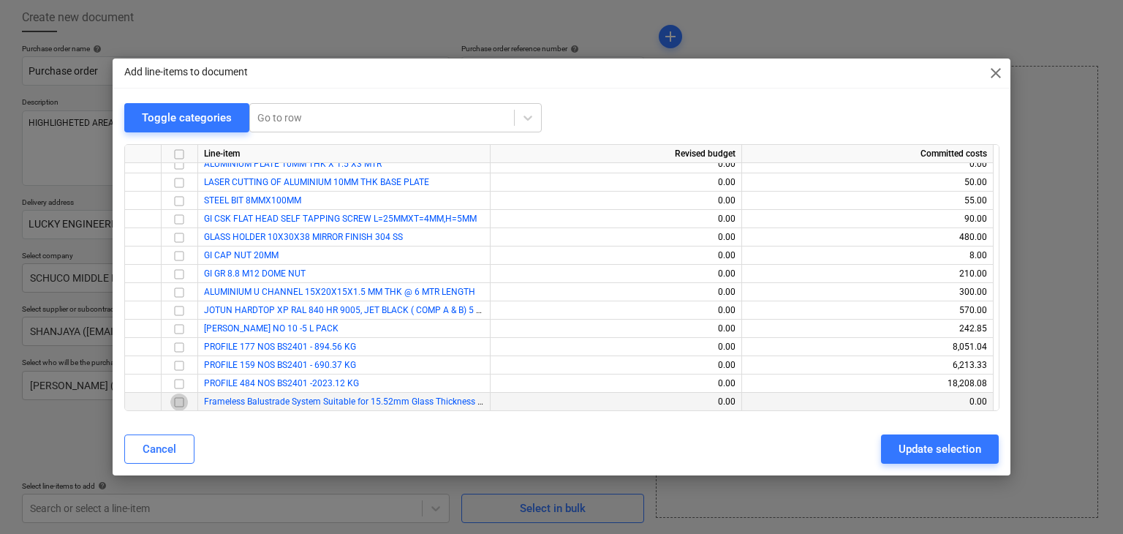
click at [175, 398] on input "checkbox" at bounding box center [179, 402] width 18 height 18
drag, startPoint x: 933, startPoint y: 450, endPoint x: 311, endPoint y: 496, distance: 623.7
click at [931, 450] on div "Update selection" at bounding box center [939, 448] width 83 height 19
type textarea "x"
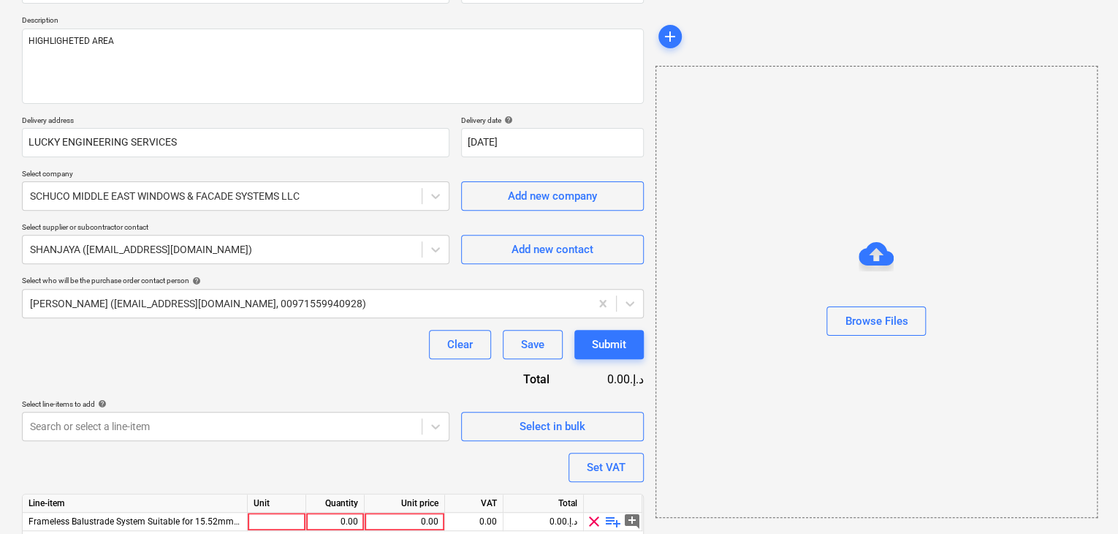
scroll to position [213, 0]
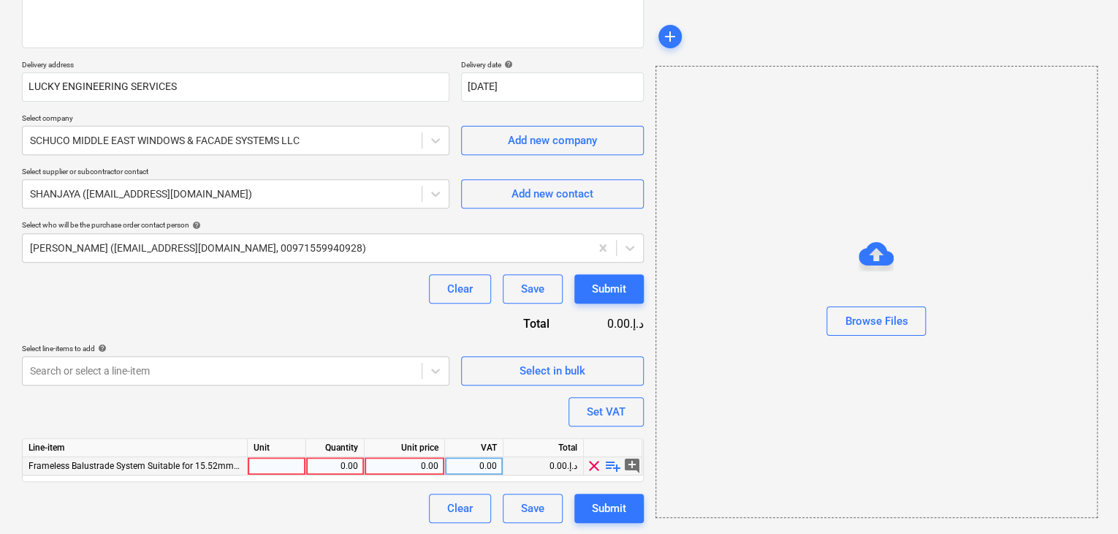
click at [284, 473] on div at bounding box center [277, 466] width 58 height 18
type input "LS"
type textarea "x"
click at [335, 467] on div "0.00" at bounding box center [335, 466] width 46 height 18
type input "1"
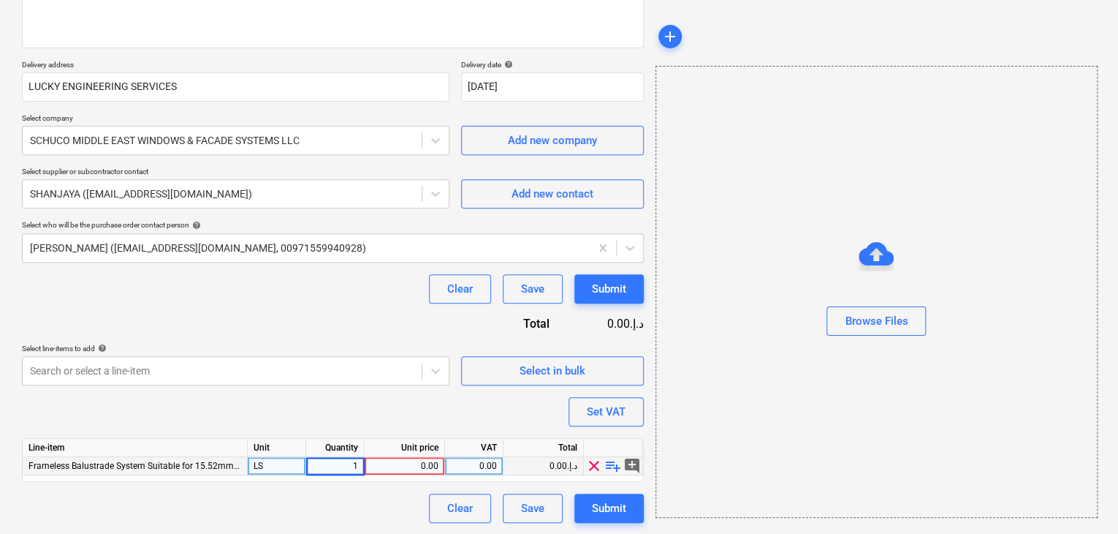
type textarea "x"
click at [426, 462] on div "0.00" at bounding box center [405, 466] width 68 height 18
type input "2976"
type textarea "x"
drag, startPoint x: 735, startPoint y: 405, endPoint x: 626, endPoint y: 392, distance: 109.6
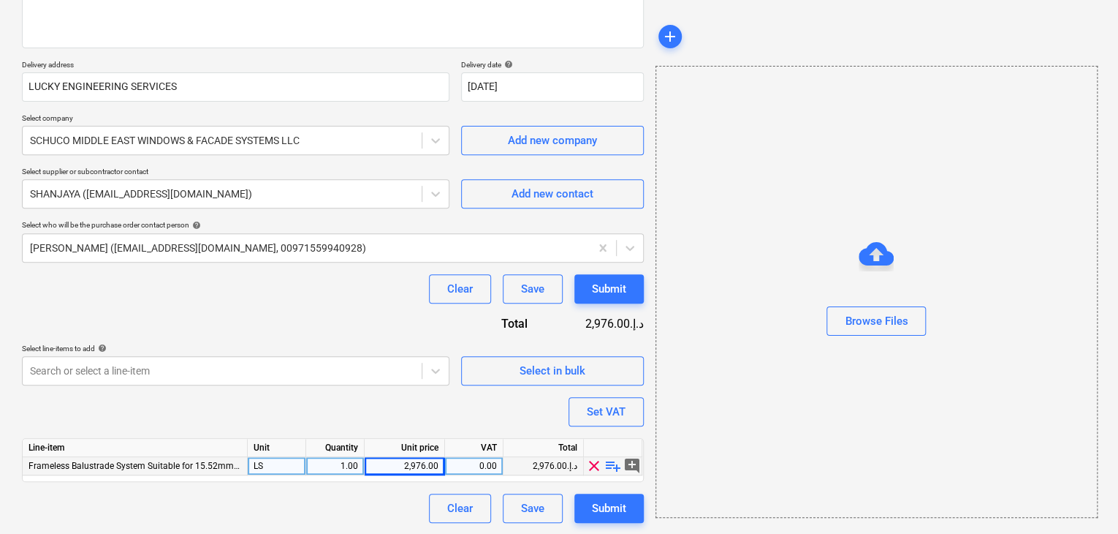
click at [722, 406] on div "Browse Files" at bounding box center [877, 292] width 442 height 452
click at [602, 416] on div "Set VAT" at bounding box center [606, 411] width 39 height 19
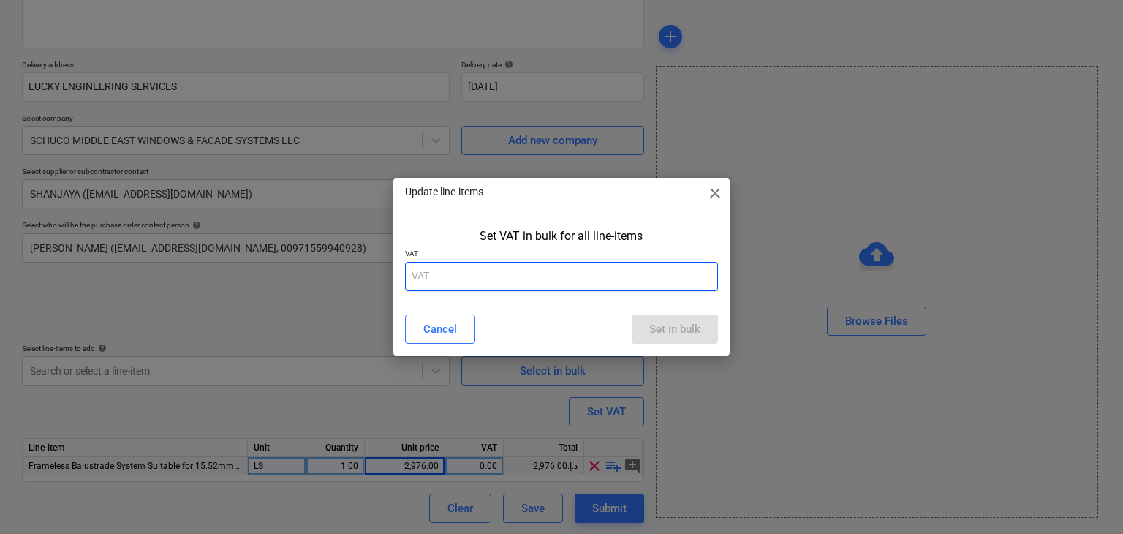
click at [515, 280] on input "text" at bounding box center [562, 276] width 314 height 29
type input "5"
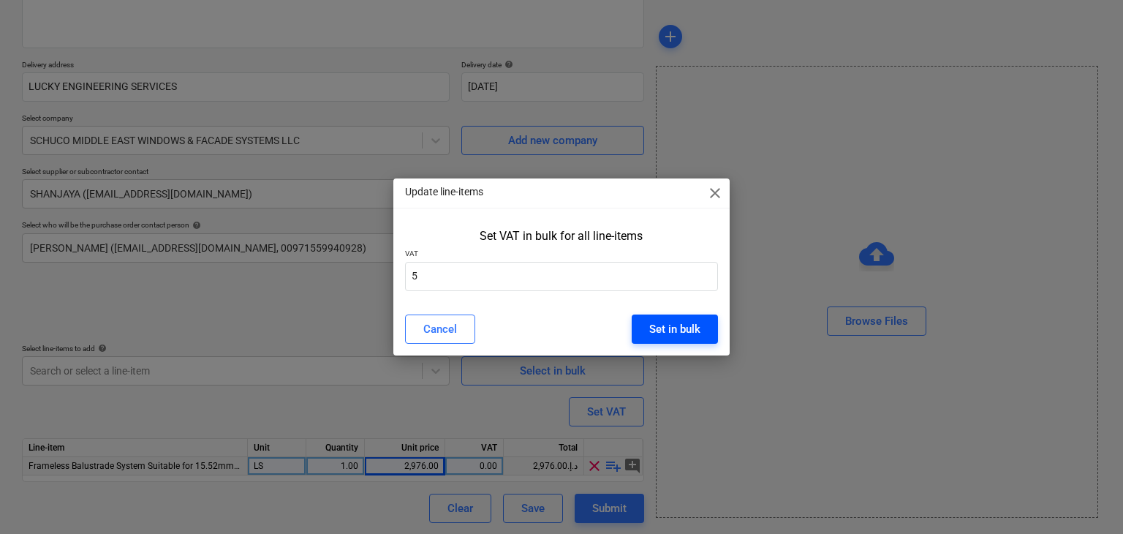
click at [708, 323] on button "Set in bulk" at bounding box center [674, 328] width 86 height 29
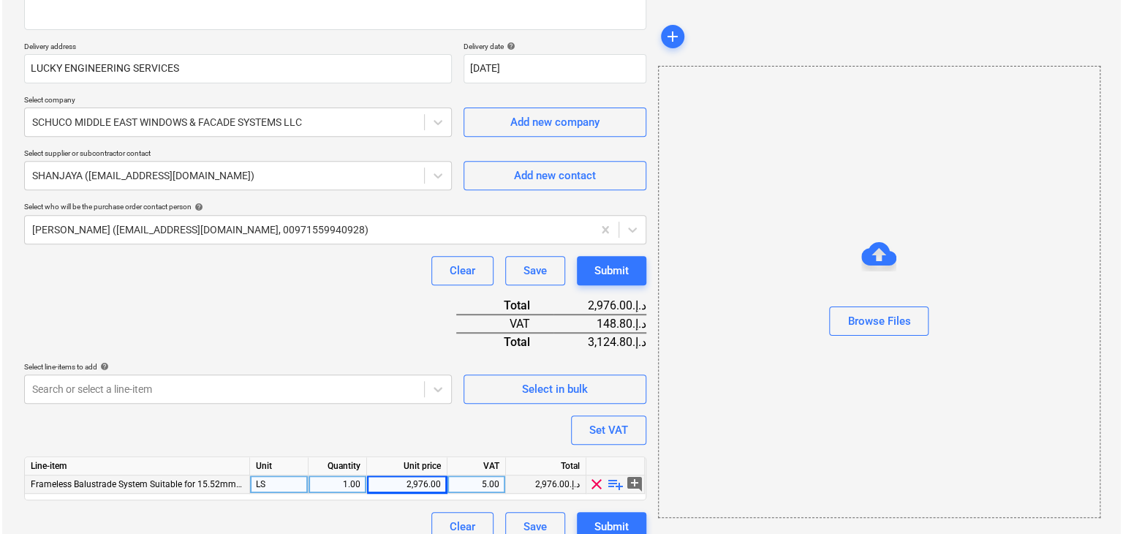
scroll to position [250, 0]
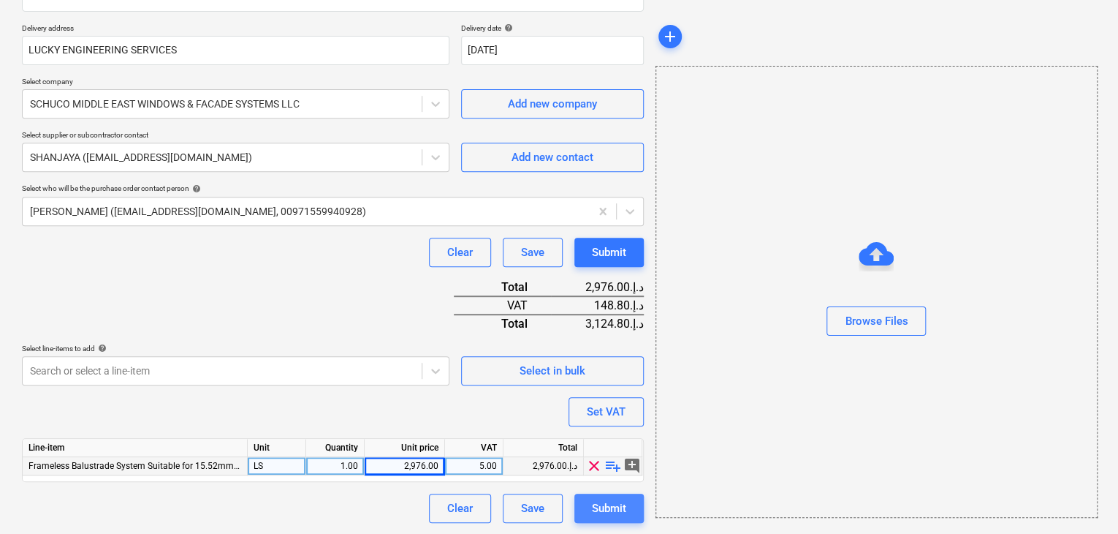
click at [596, 512] on div "Submit" at bounding box center [609, 507] width 34 height 19
type textarea "x"
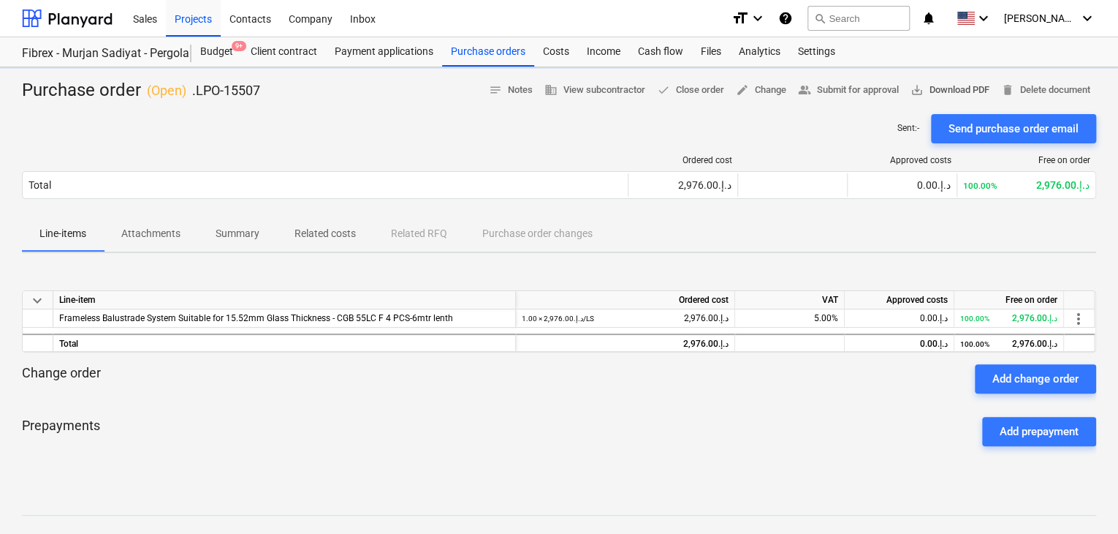
click at [981, 80] on button "save_alt Download PDF" at bounding box center [950, 90] width 91 height 23
click at [184, 36] on div "Projects" at bounding box center [193, 17] width 55 height 37
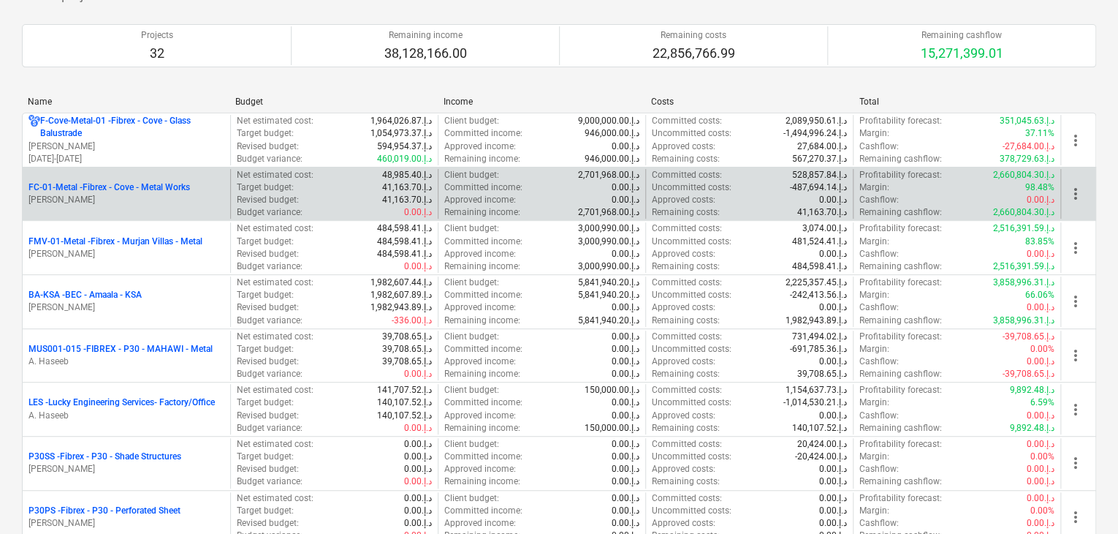
scroll to position [219, 0]
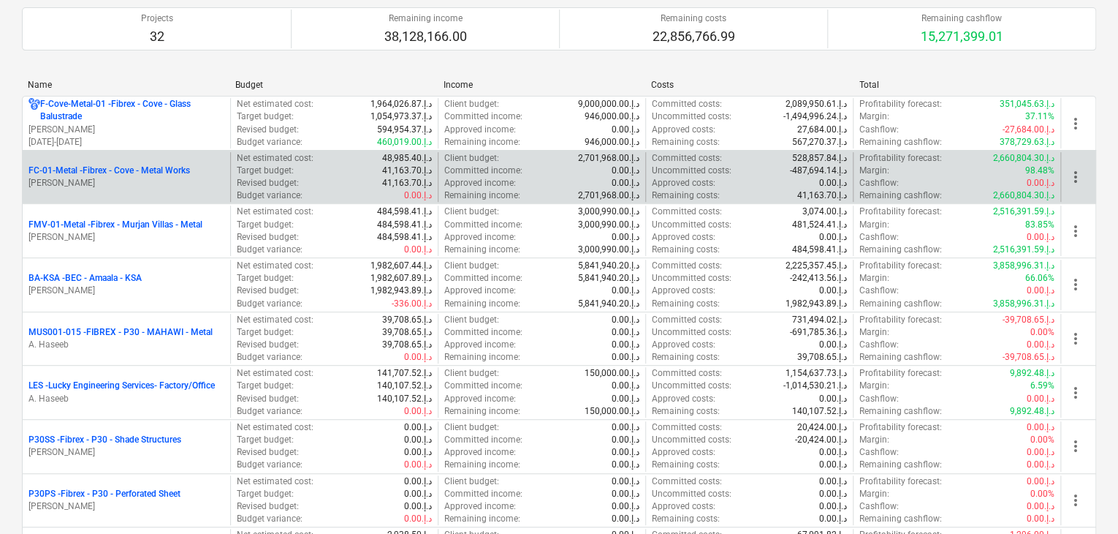
click at [133, 384] on p "LES - Lucky Engineering Services- Factory/Office" at bounding box center [122, 385] width 186 height 12
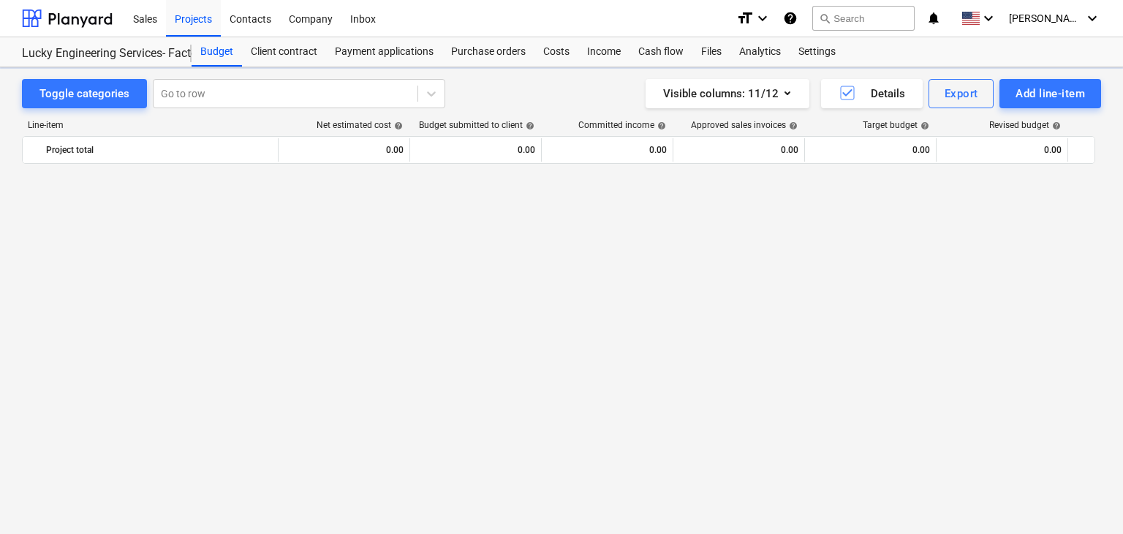
scroll to position [35382, 0]
click at [1028, 92] on div "Add line-item" at bounding box center [1049, 93] width 69 height 19
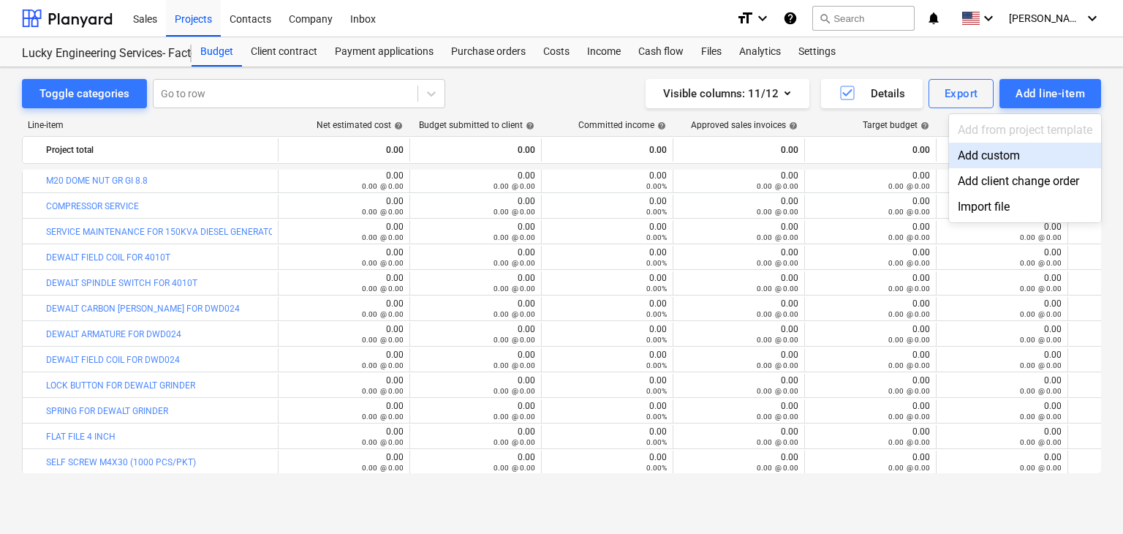
click at [972, 164] on div "Add custom" at bounding box center [1025, 156] width 152 height 26
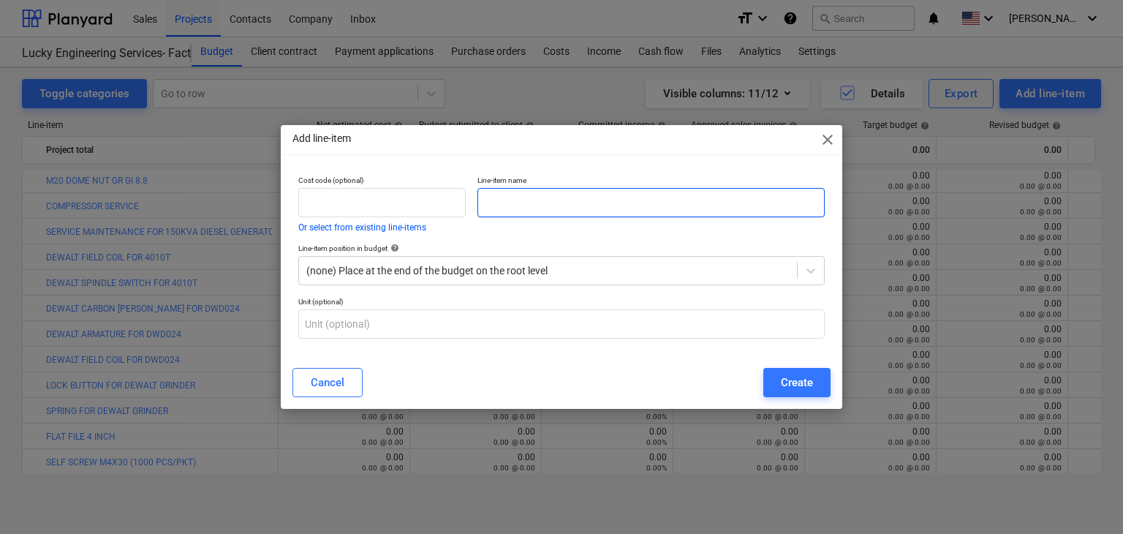
drag, startPoint x: 554, startPoint y: 219, endPoint x: 512, endPoint y: 191, distance: 50.3
click at [553, 218] on div "Line-item name" at bounding box center [650, 204] width 359 height 68
click at [512, 191] on input "text" at bounding box center [650, 202] width 347 height 29
paste input "0505707151"
type input "0505707151"
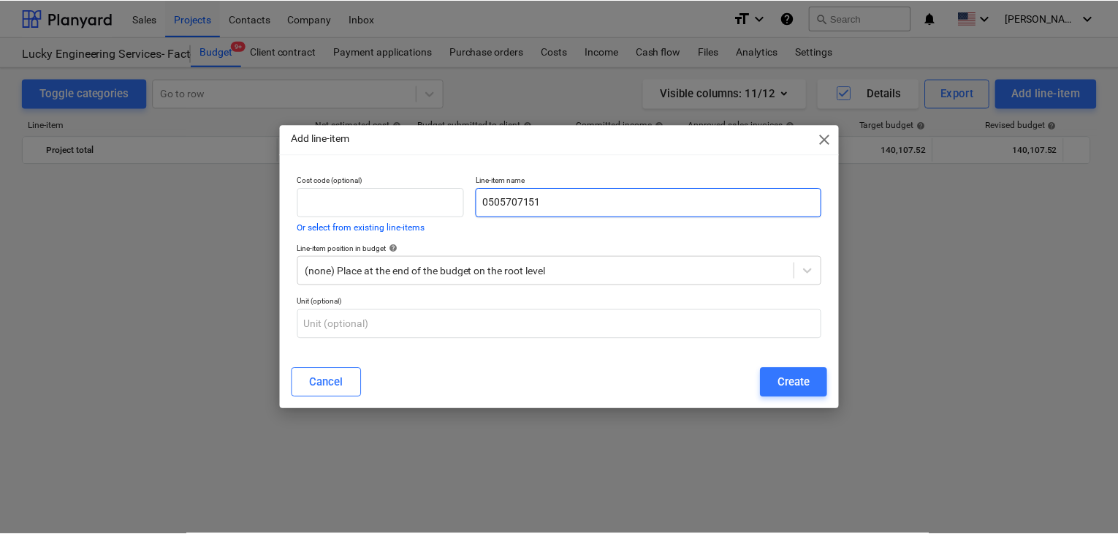
scroll to position [35382, 0]
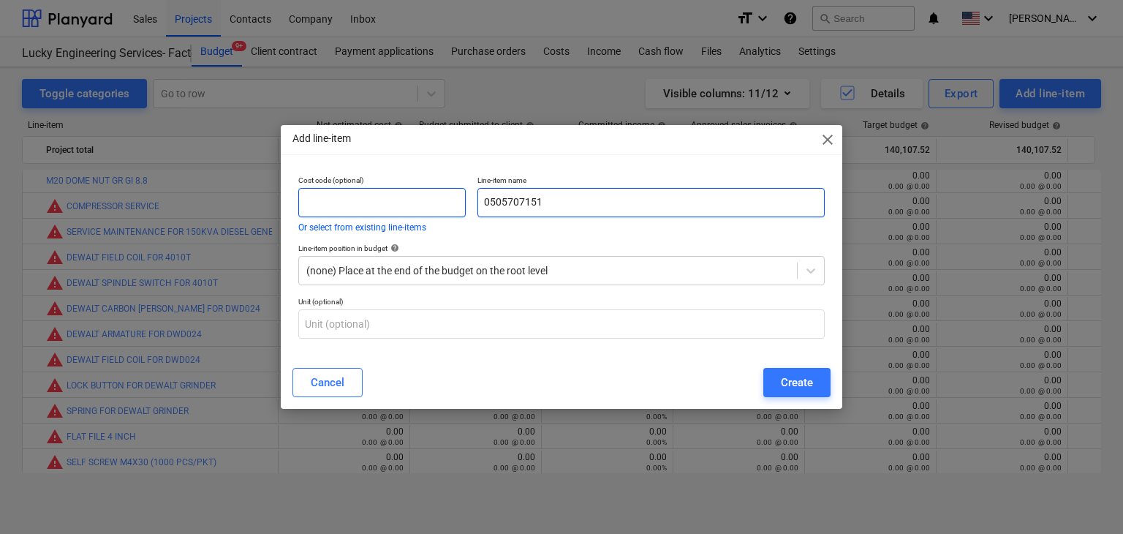
drag, startPoint x: 563, startPoint y: 200, endPoint x: 434, endPoint y: 197, distance: 128.7
click at [434, 197] on div "Cost code (optional) Or select from existing line-items Line-item name 05057071…" at bounding box center [561, 204] width 538 height 68
paste input "100A 4P ISOLATOR [PERSON_NAME]"
type input "100A 4P ISOLATOR [PERSON_NAME]"
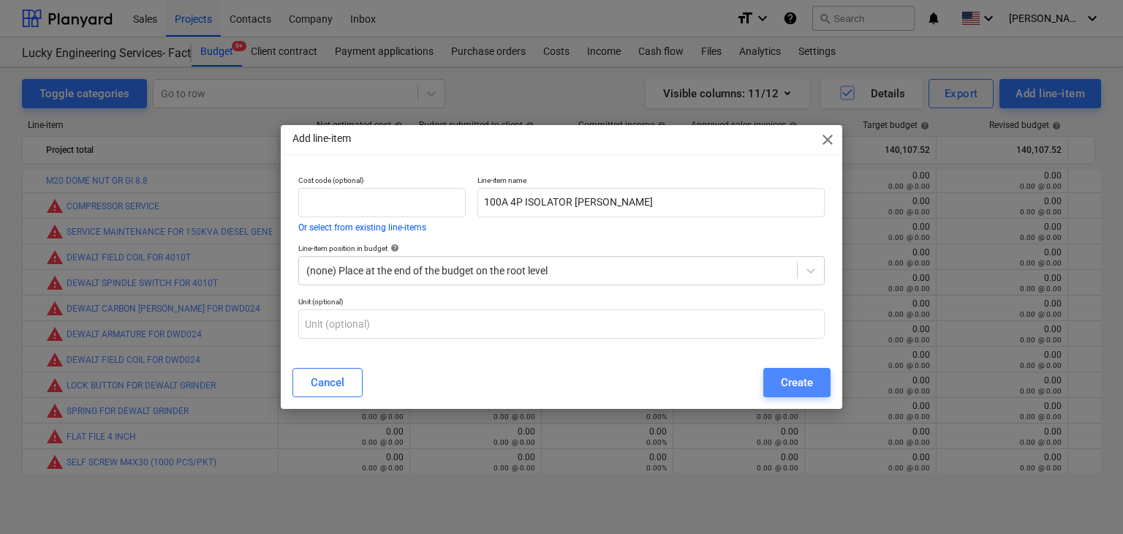
click at [779, 369] on button "Create" at bounding box center [796, 382] width 67 height 29
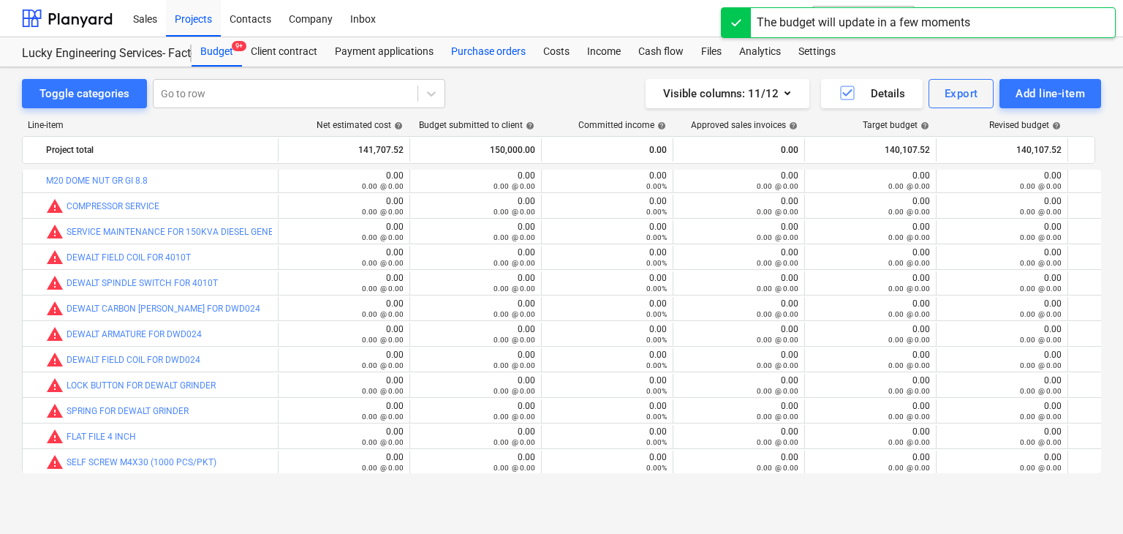
click at [469, 50] on div "Purchase orders" at bounding box center [488, 51] width 92 height 29
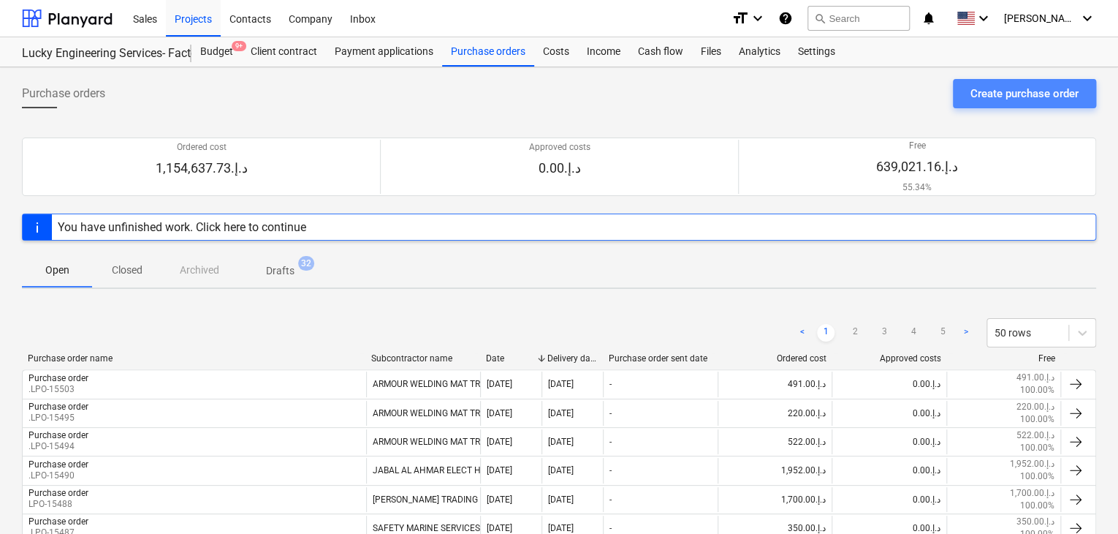
click at [985, 96] on div "Create purchase order" at bounding box center [1025, 93] width 108 height 19
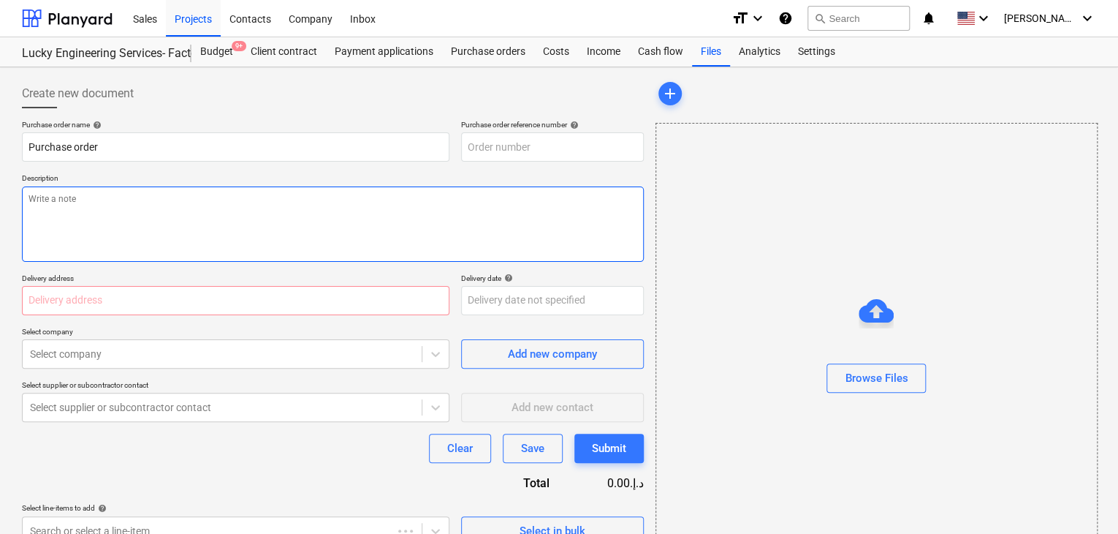
click at [421, 221] on textarea at bounding box center [333, 223] width 622 height 75
type textarea "x"
type input "LES-PO-533"
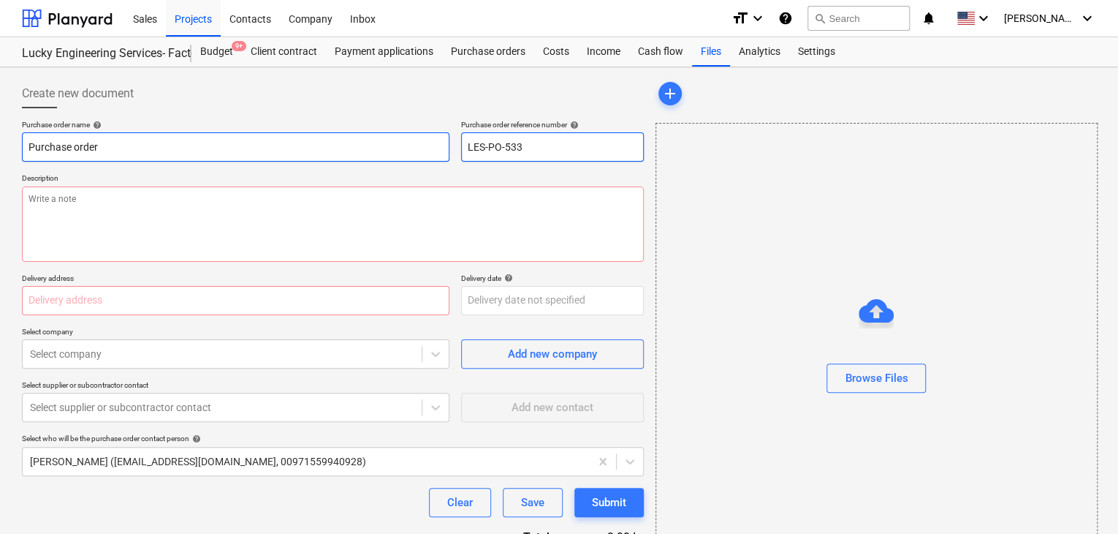
drag, startPoint x: 550, startPoint y: 150, endPoint x: 441, endPoint y: 138, distance: 110.3
click at [441, 138] on div "Purchase order name help Purchase order Purchase order reference number help LE…" at bounding box center [333, 141] width 622 height 42
type textarea "x"
type input "."
type textarea "x"
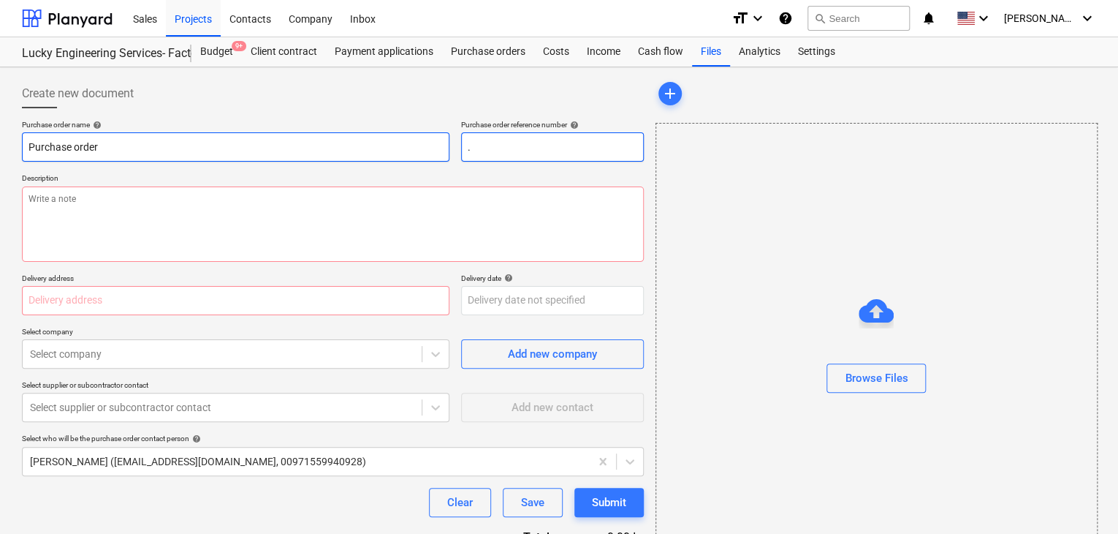
type input ".L"
type textarea "x"
type input ".LP"
type textarea "x"
type input ".LPO"
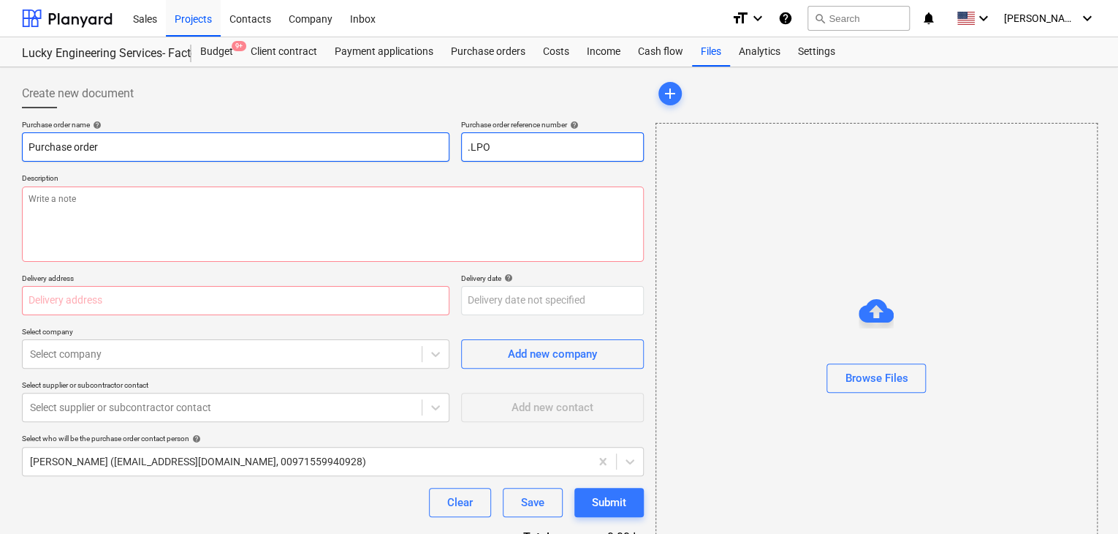
type textarea "x"
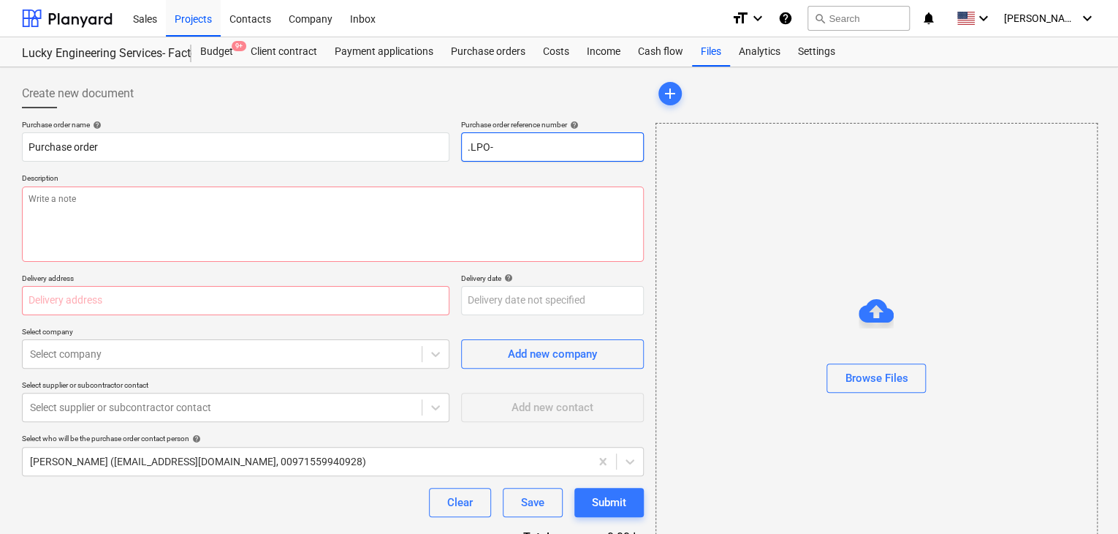
type input ".LPO-"
type textarea "x"
type input ".LPO-1"
type textarea "x"
type input ".LPO-15"
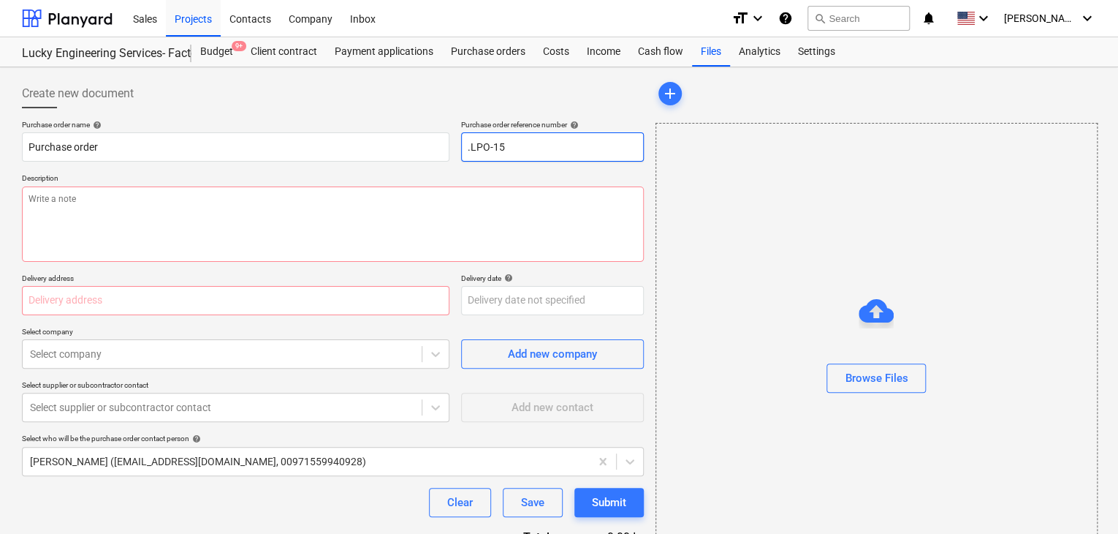
type textarea "x"
type input ".LPO-155"
type textarea "x"
type input ".LPO-1550"
type textarea "x"
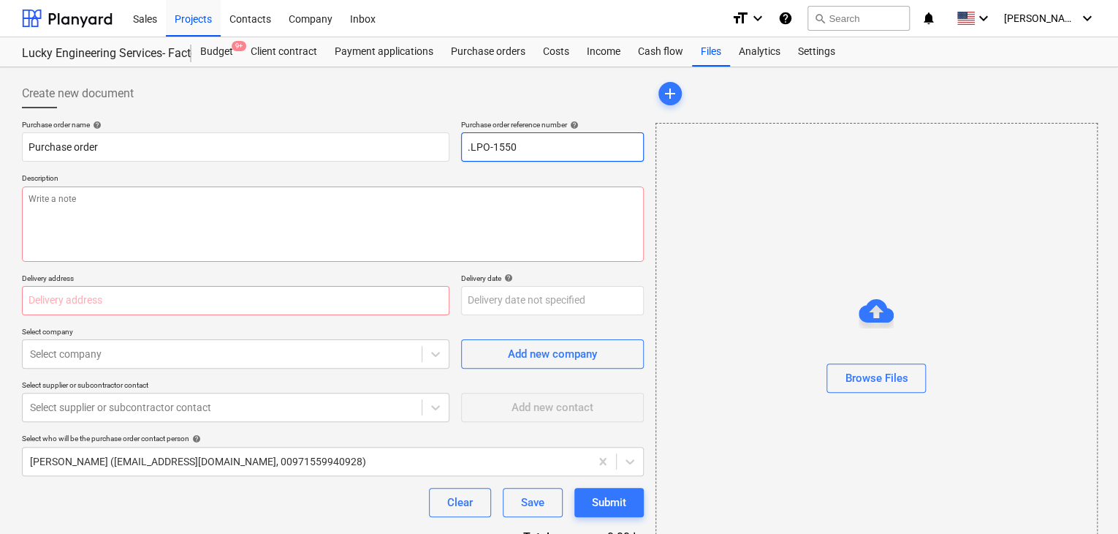
type input ".LPO-15508"
type textarea "x"
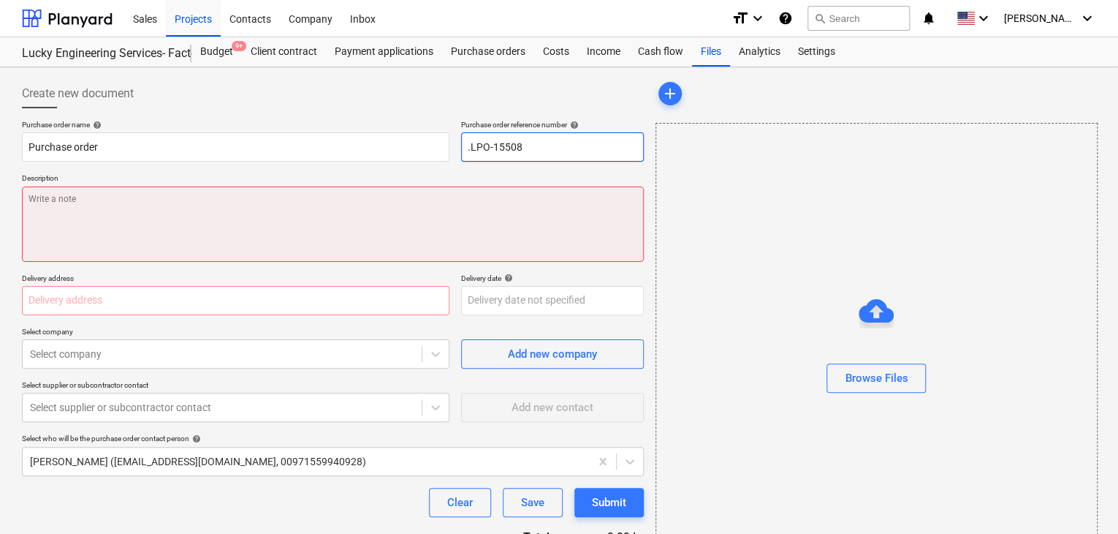
type input ".LPO-15508"
click at [67, 221] on textarea at bounding box center [333, 223] width 622 height 75
type textarea "x"
type textarea "0"
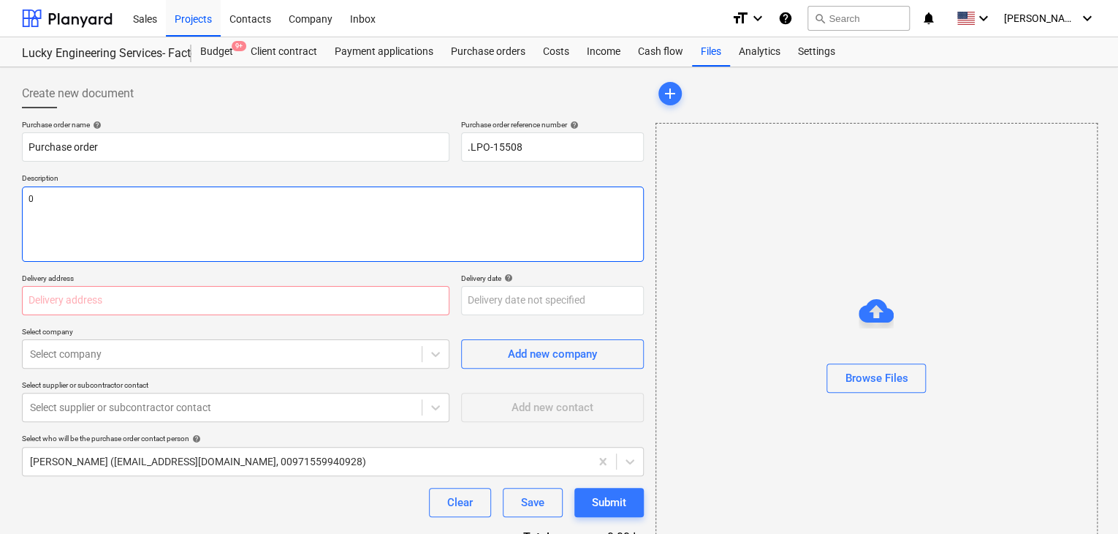
type textarea "x"
type textarea "09"
type textarea "x"
type textarea "09/"
type textarea "x"
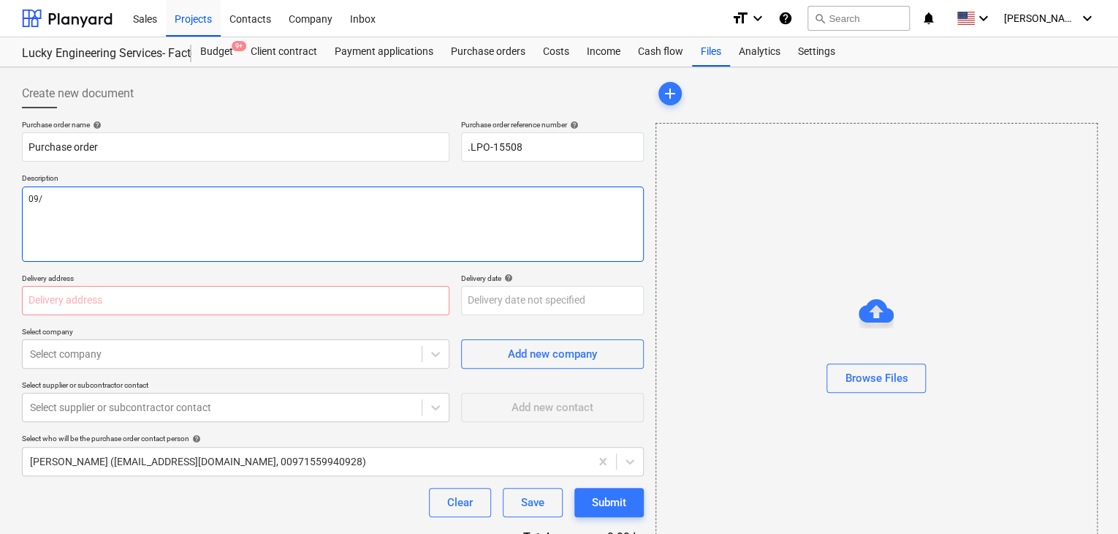
type textarea "09/S"
type textarea "x"
type textarea "09/SE"
type textarea "x"
type textarea "09/SEP"
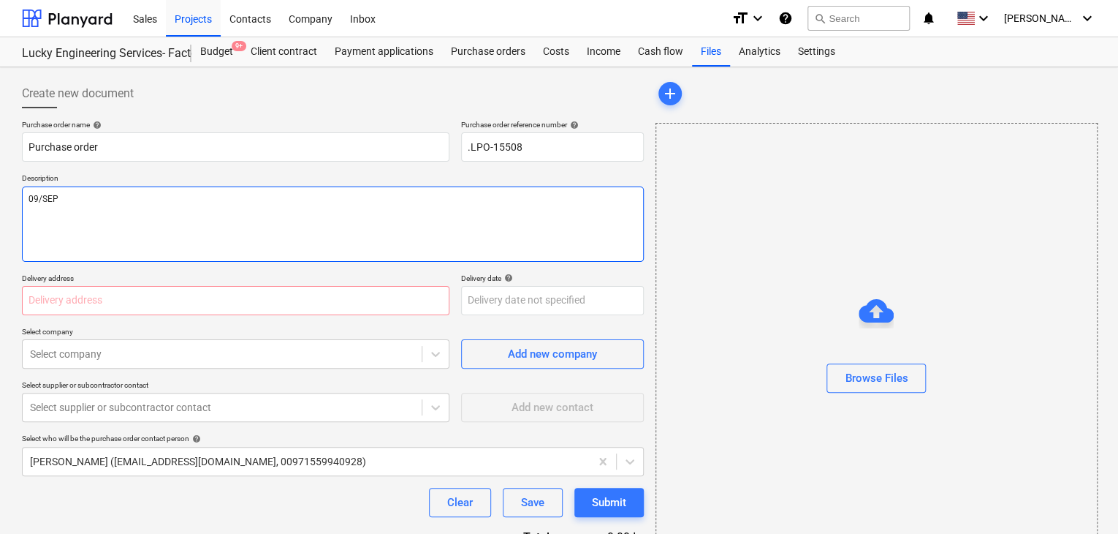
type textarea "x"
type textarea "09/SEP/"
type textarea "x"
type textarea "09/[DATE]"
type textarea "x"
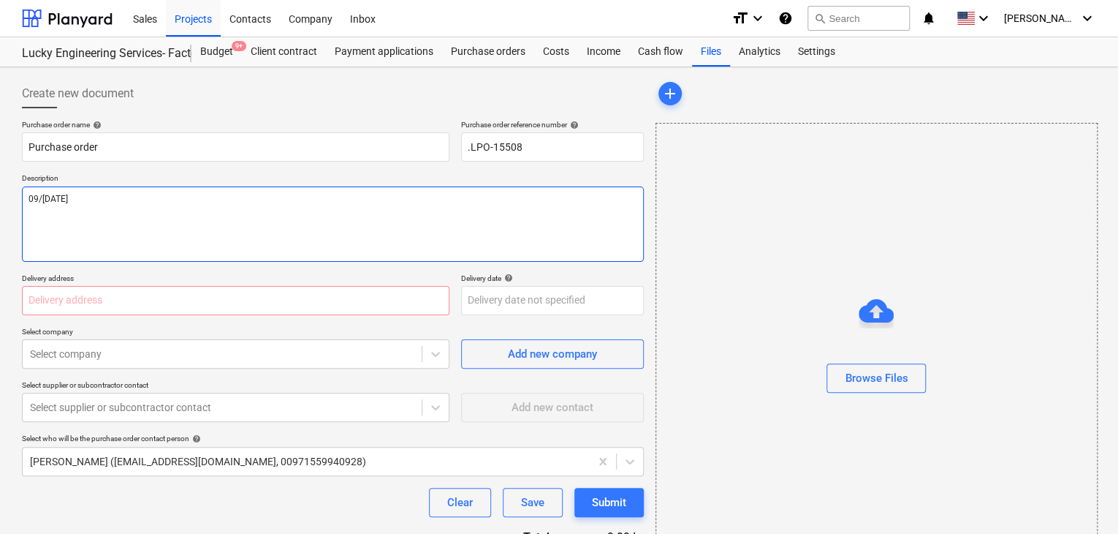
type textarea "[DATE]"
type textarea "x"
type textarea "[DATE]"
type textarea "x"
type textarea "[DATE]"
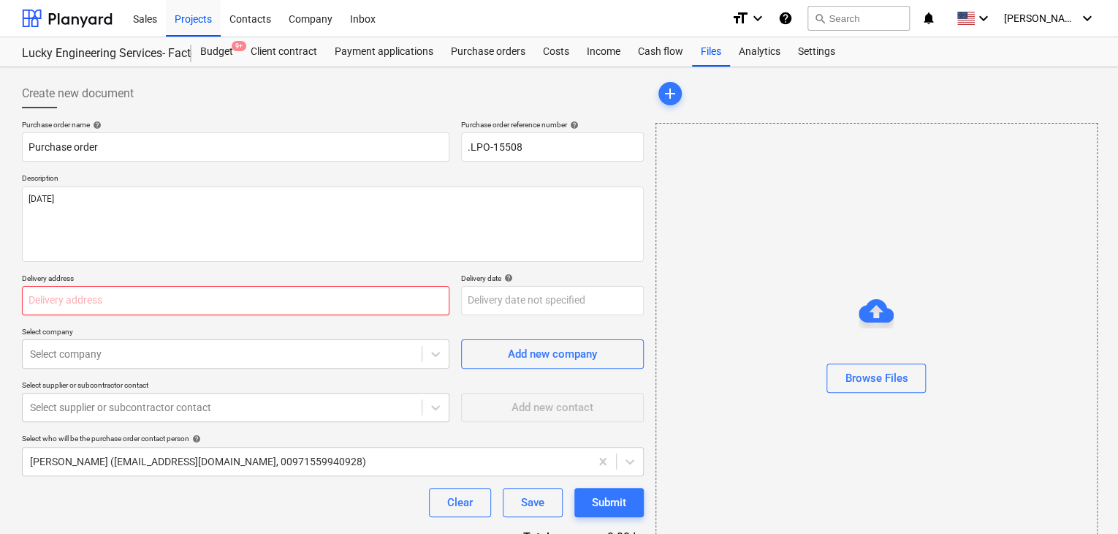
click at [50, 297] on input "text" at bounding box center [236, 300] width 428 height 29
type textarea "x"
type input "L"
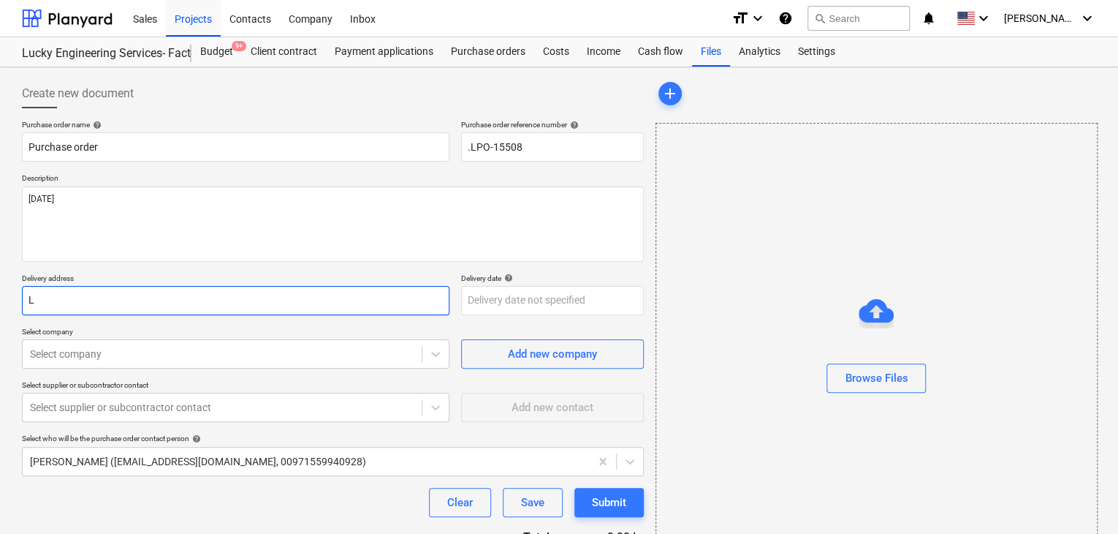
type textarea "x"
type input "LU"
type textarea "x"
type input "LUC"
type textarea "x"
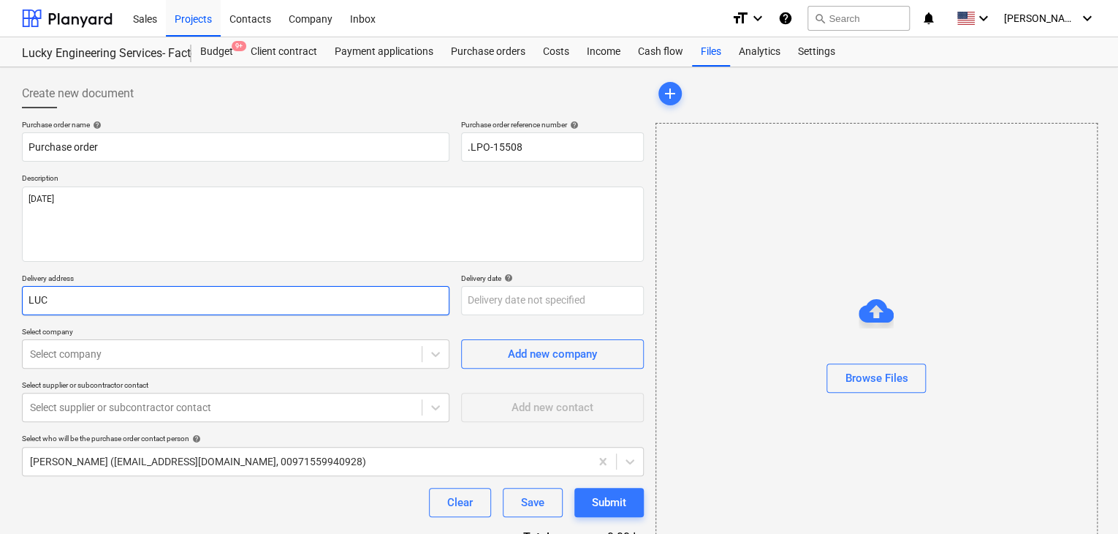
type input "LUCK"
type textarea "x"
type input "LUCKY"
type textarea "x"
type input "LUCKY"
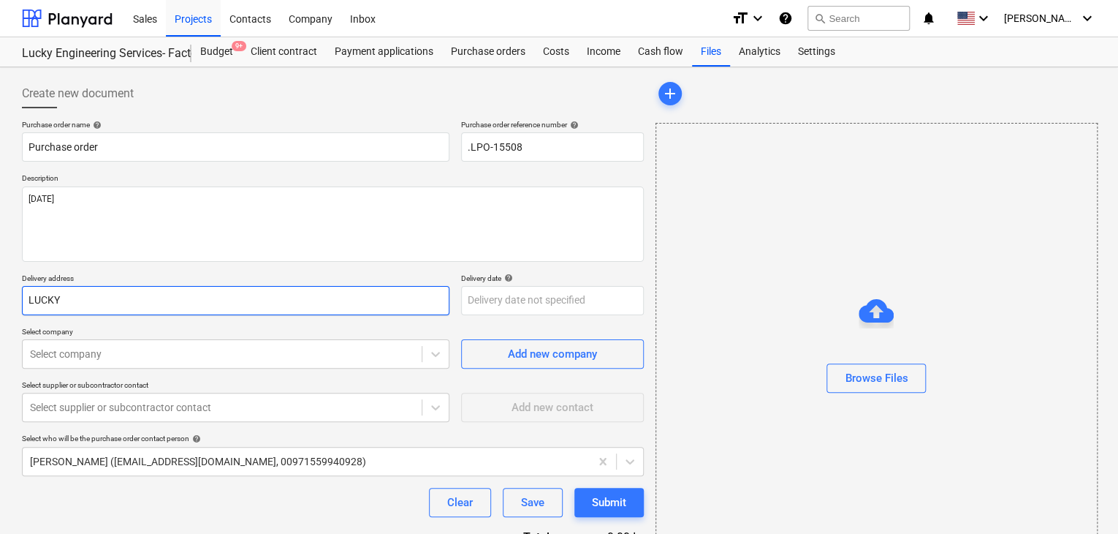
type textarea "x"
type input "LUCKY EN"
type textarea "x"
type input "LUCKY ENG"
type textarea "x"
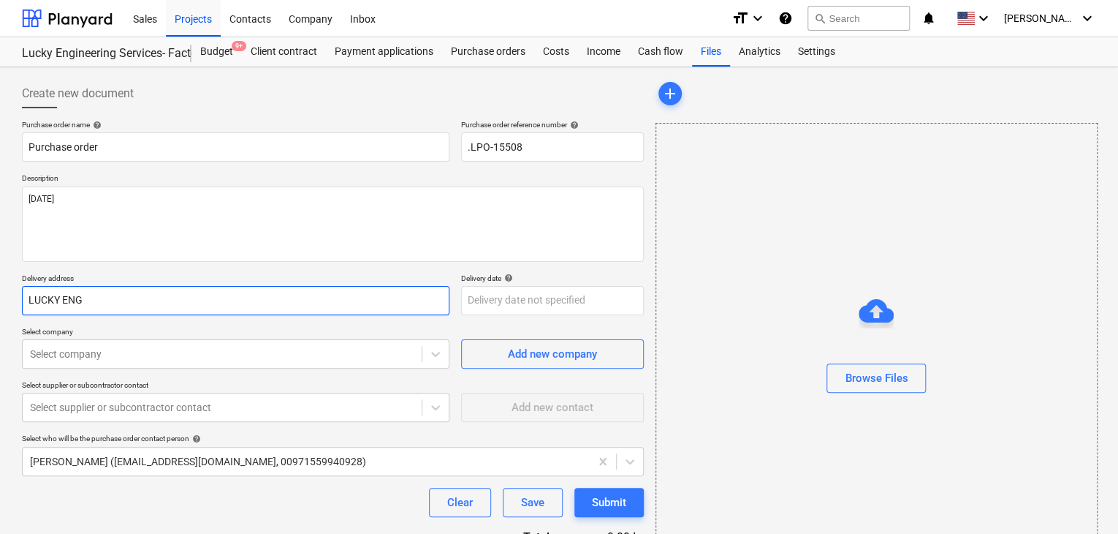
type input "LUCKY ENGI"
type textarea "x"
type input "LUCKY ENGIN"
type textarea "x"
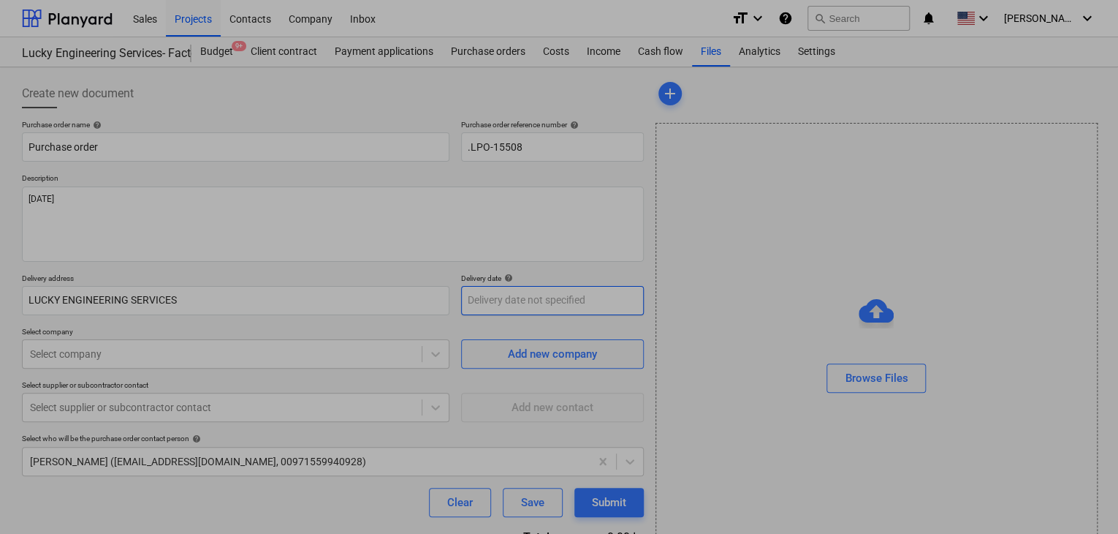
click at [515, 308] on body "Sales Projects Contacts Company Inbox format_size keyboard_arrow_down help sear…" at bounding box center [559, 267] width 1118 height 534
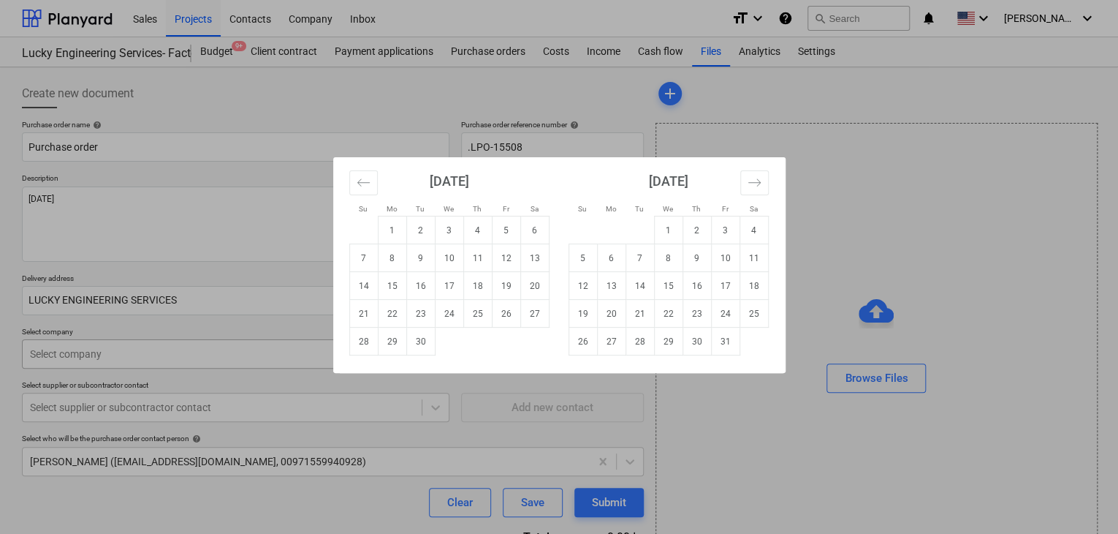
drag, startPoint x: 427, startPoint y: 346, endPoint x: 389, endPoint y: 352, distance: 38.3
click at [420, 348] on td "30" at bounding box center [420, 341] width 29 height 28
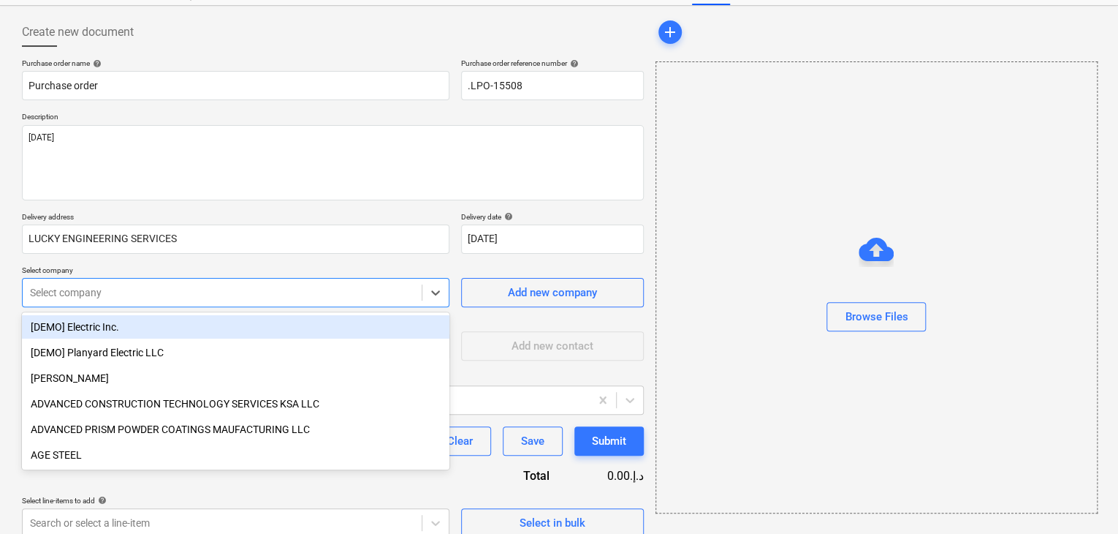
click at [208, 347] on body "Sales Projects Contacts Company Inbox format_size keyboard_arrow_down help sear…" at bounding box center [559, 206] width 1118 height 534
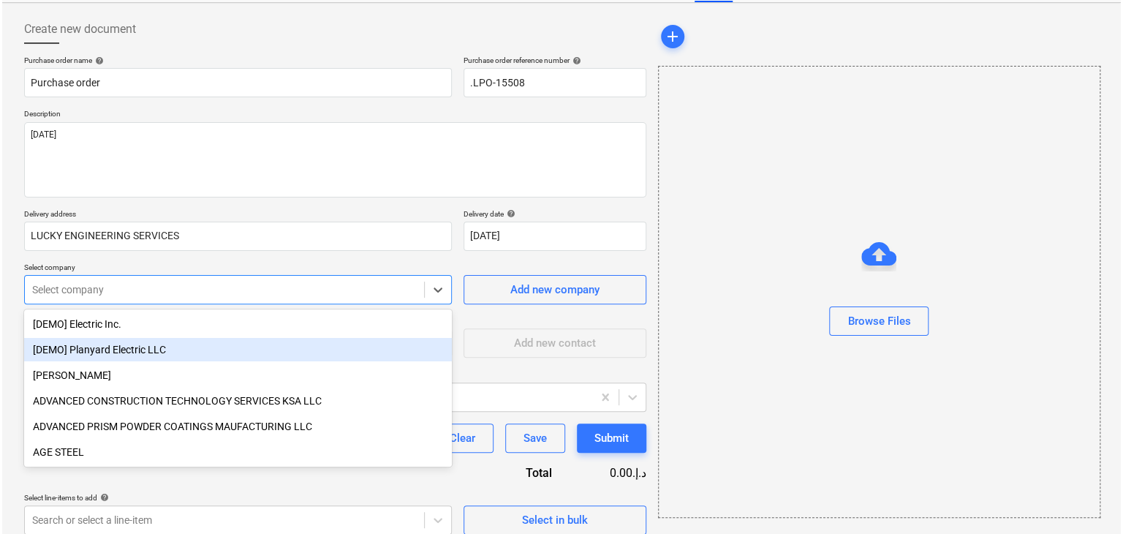
scroll to position [68, 0]
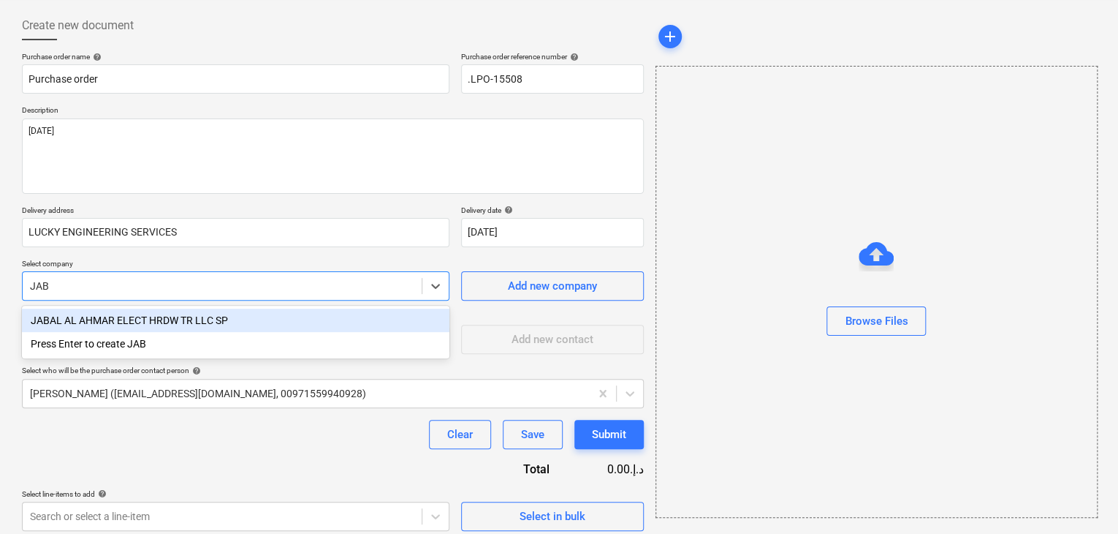
click at [222, 325] on div "JABAL AL AHMAR ELECT HRDW TR LLC SP" at bounding box center [236, 319] width 428 height 23
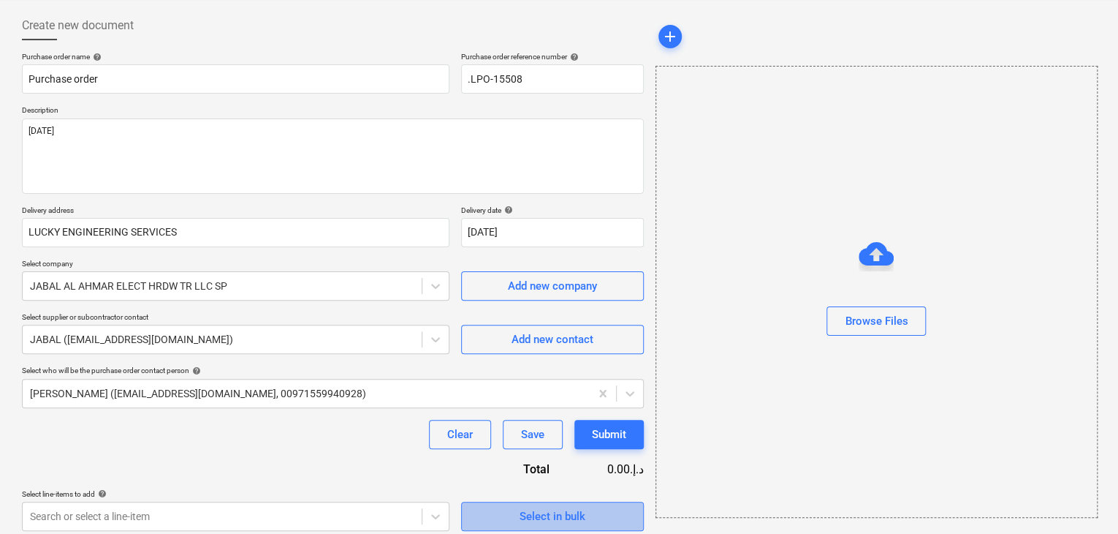
click at [532, 524] on div "Select in bulk" at bounding box center [553, 516] width 66 height 19
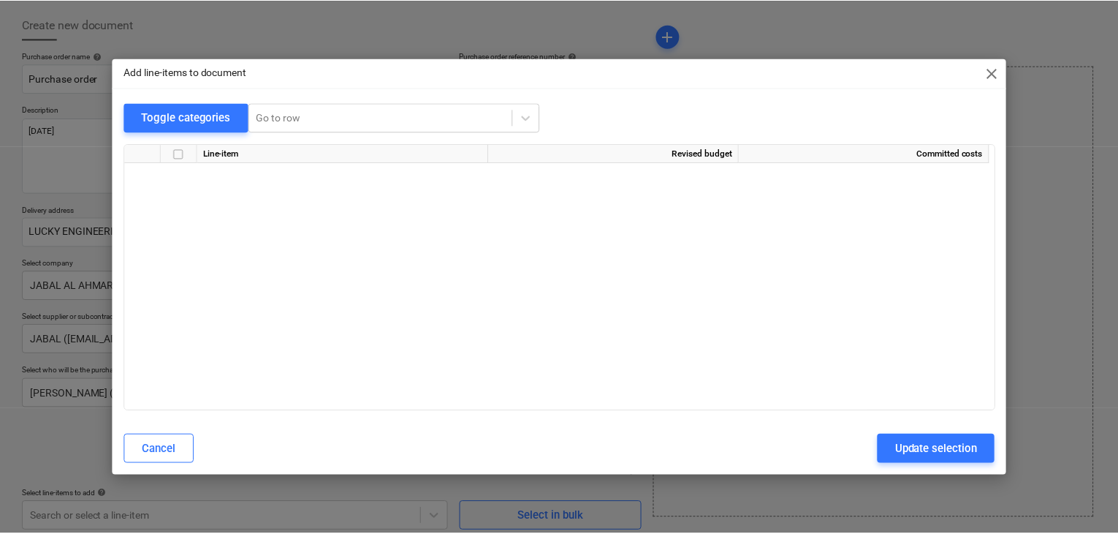
scroll to position [30177, 0]
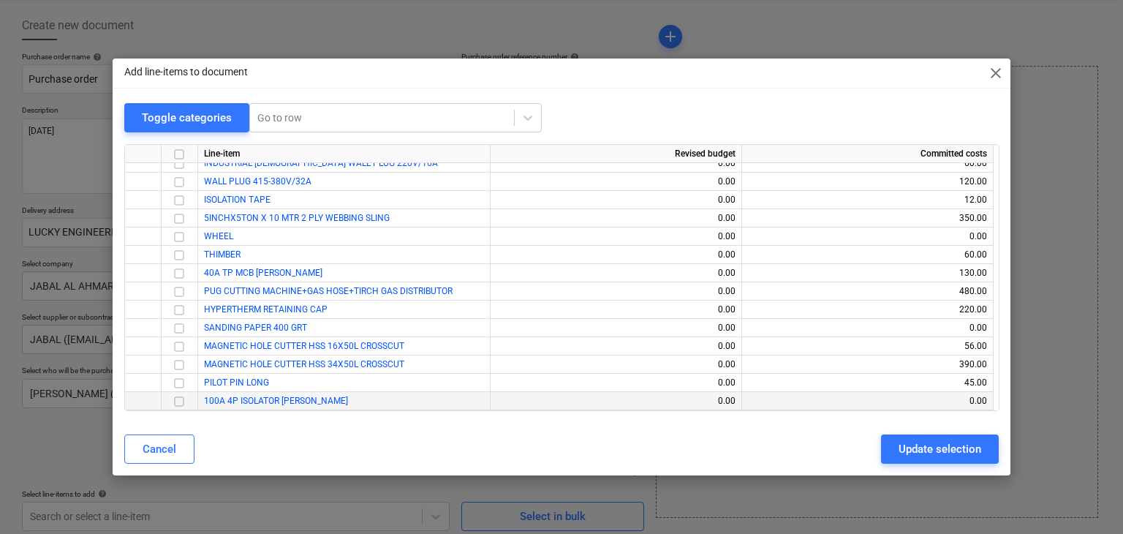
click at [175, 398] on input "checkbox" at bounding box center [179, 401] width 18 height 18
drag, startPoint x: 902, startPoint y: 443, endPoint x: 460, endPoint y: 493, distance: 444.3
click at [892, 446] on button "Update selection" at bounding box center [940, 448] width 118 height 29
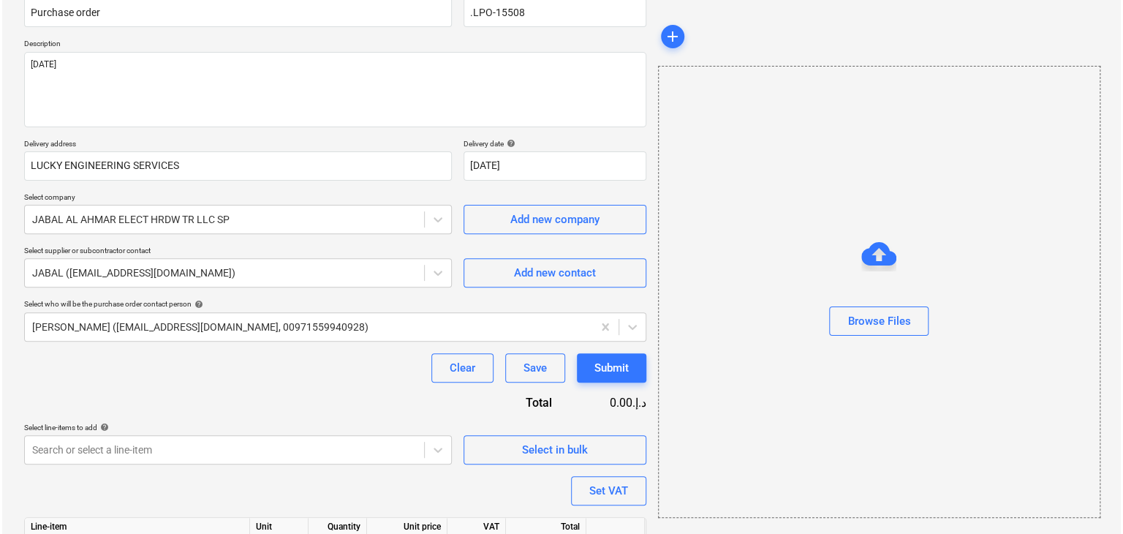
scroll to position [213, 0]
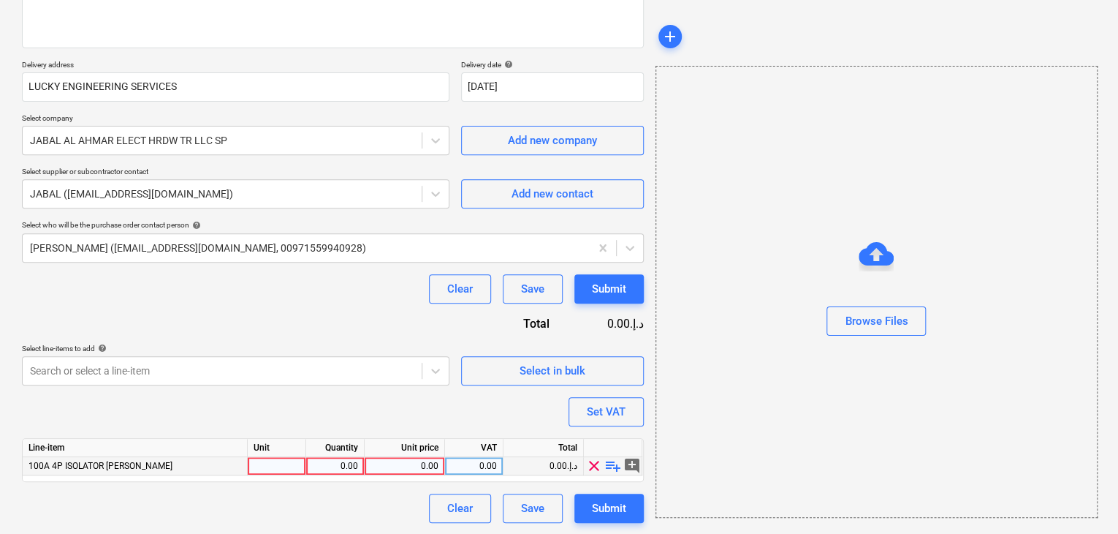
click at [255, 465] on div at bounding box center [277, 466] width 58 height 18
click at [331, 469] on div "0.00" at bounding box center [335, 466] width 46 height 18
click at [389, 460] on div "0.00" at bounding box center [405, 466] width 68 height 18
click at [680, 375] on div "Browse Files" at bounding box center [877, 292] width 442 height 452
click at [610, 404] on div "Set VAT" at bounding box center [606, 411] width 39 height 19
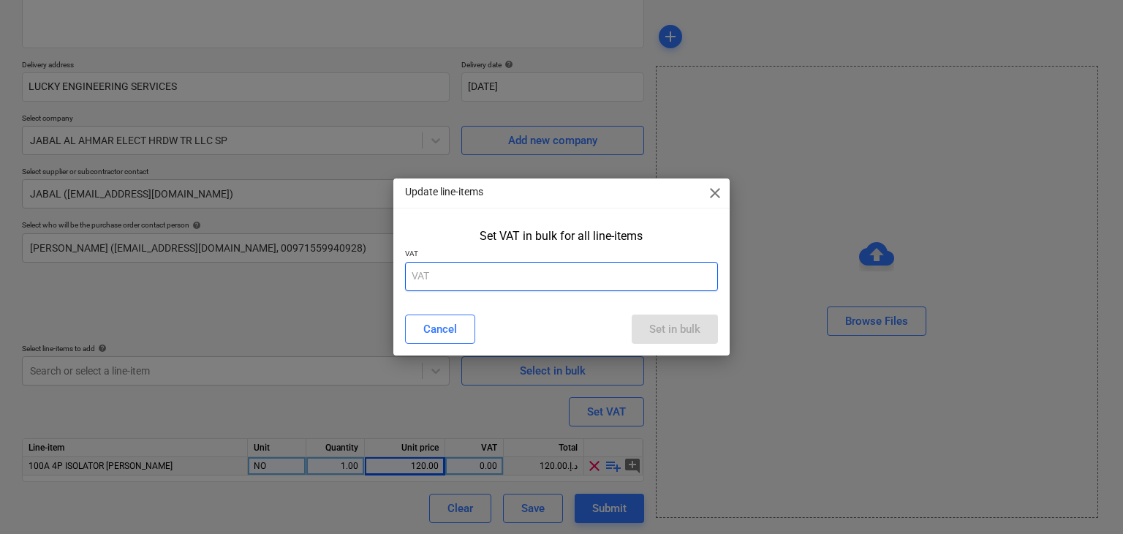
click at [512, 284] on input "text" at bounding box center [562, 276] width 314 height 29
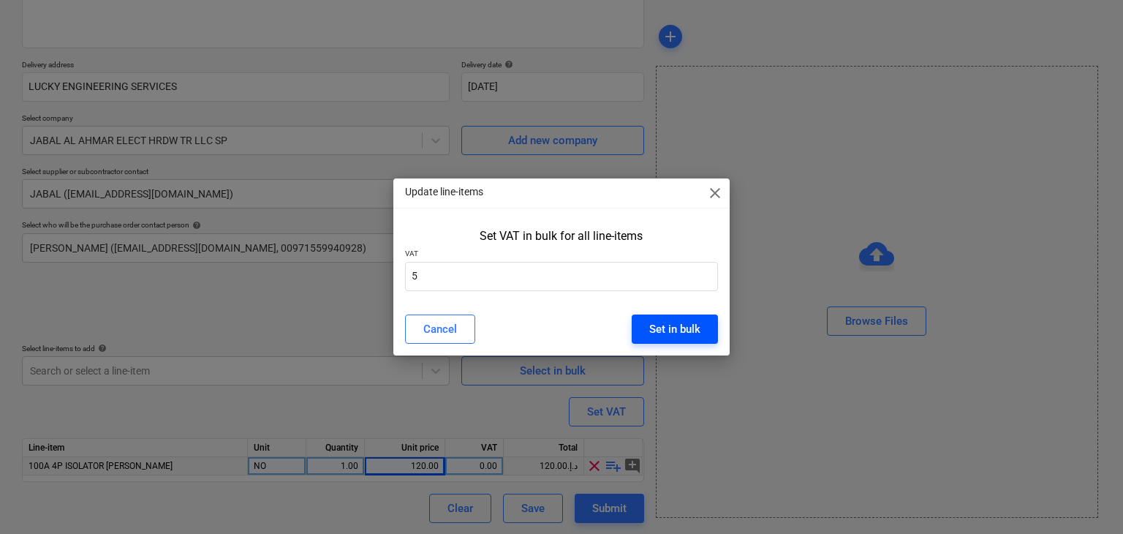
click at [694, 322] on div "Set in bulk" at bounding box center [674, 328] width 51 height 19
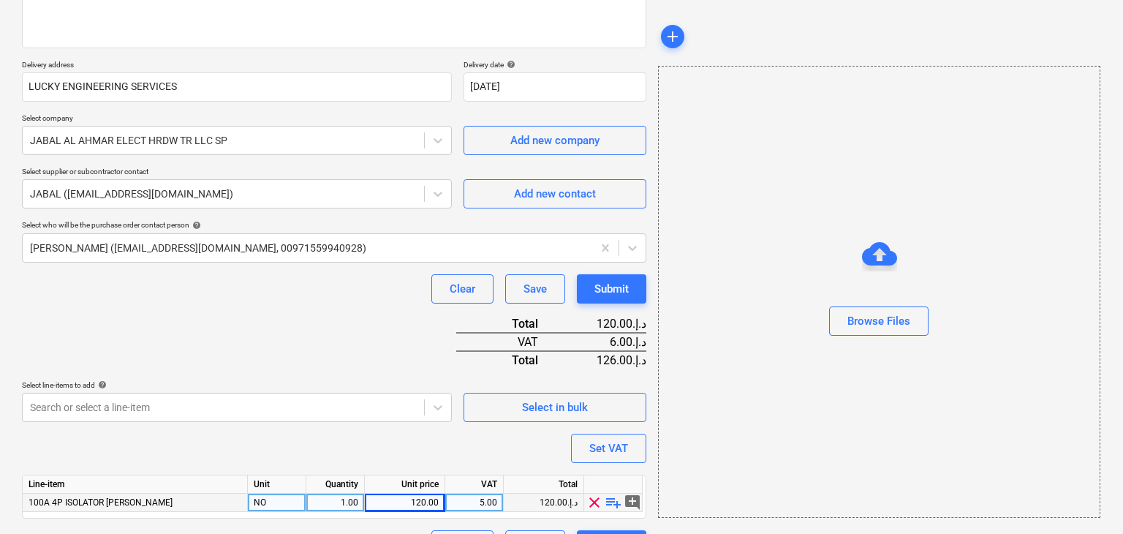
scroll to position [250, 0]
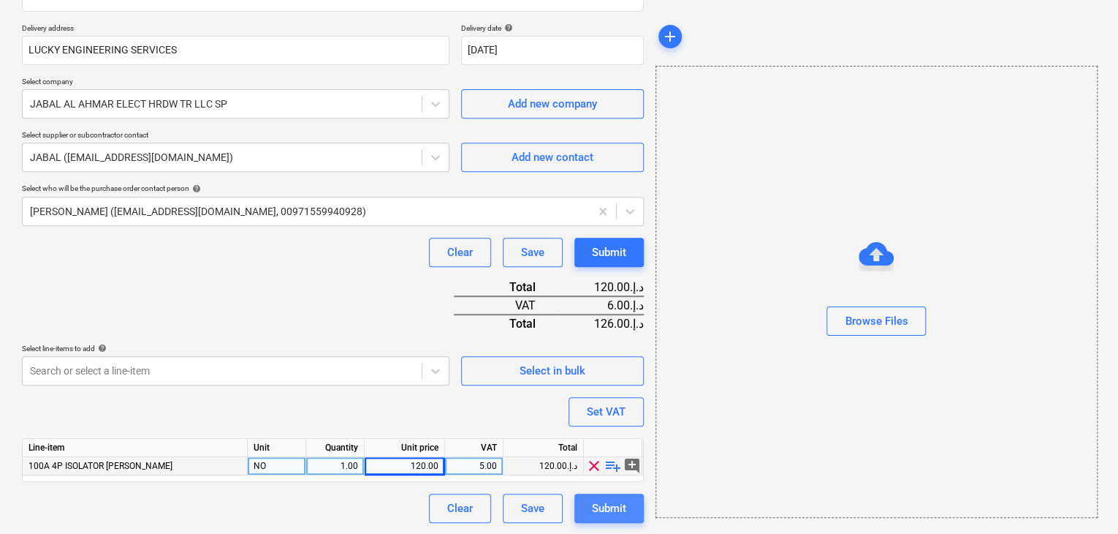
click at [610, 503] on div "Submit" at bounding box center [609, 507] width 34 height 19
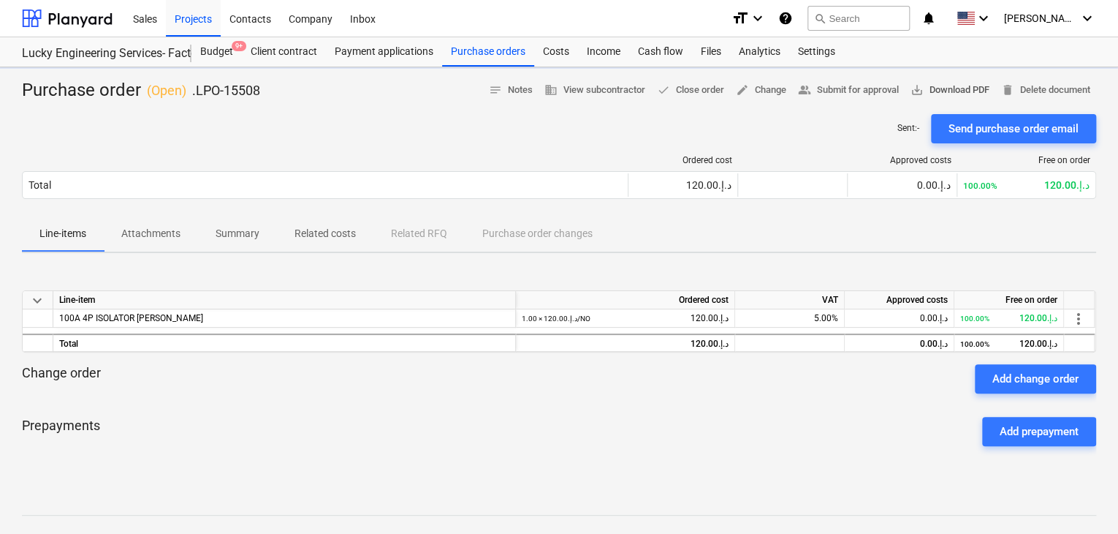
click at [944, 98] on button "save_alt Download PDF" at bounding box center [950, 90] width 91 height 23
